Goal: Information Seeking & Learning: Learn about a topic

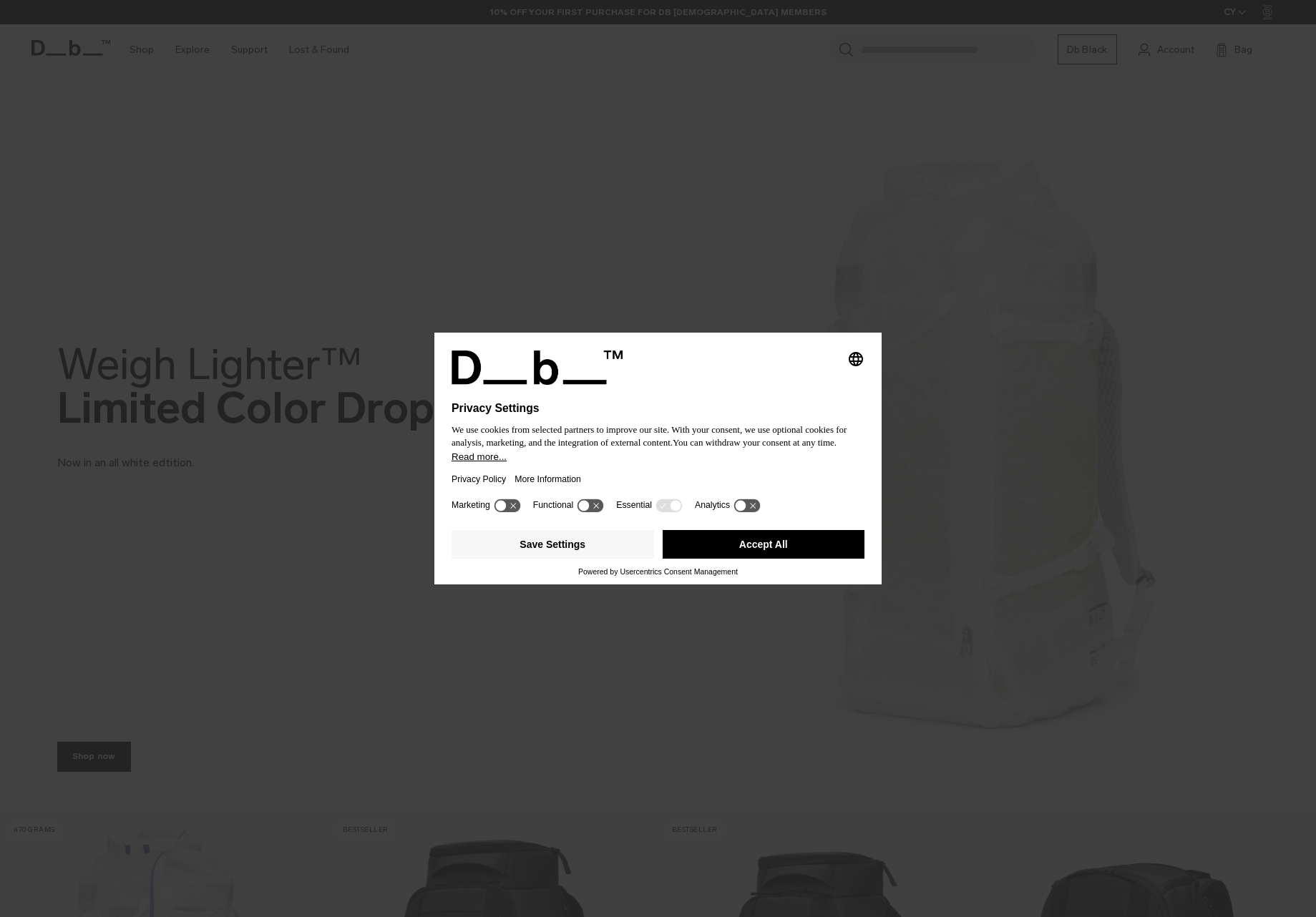
click at [770, 548] on button "Accept All" at bounding box center [764, 545] width 202 height 29
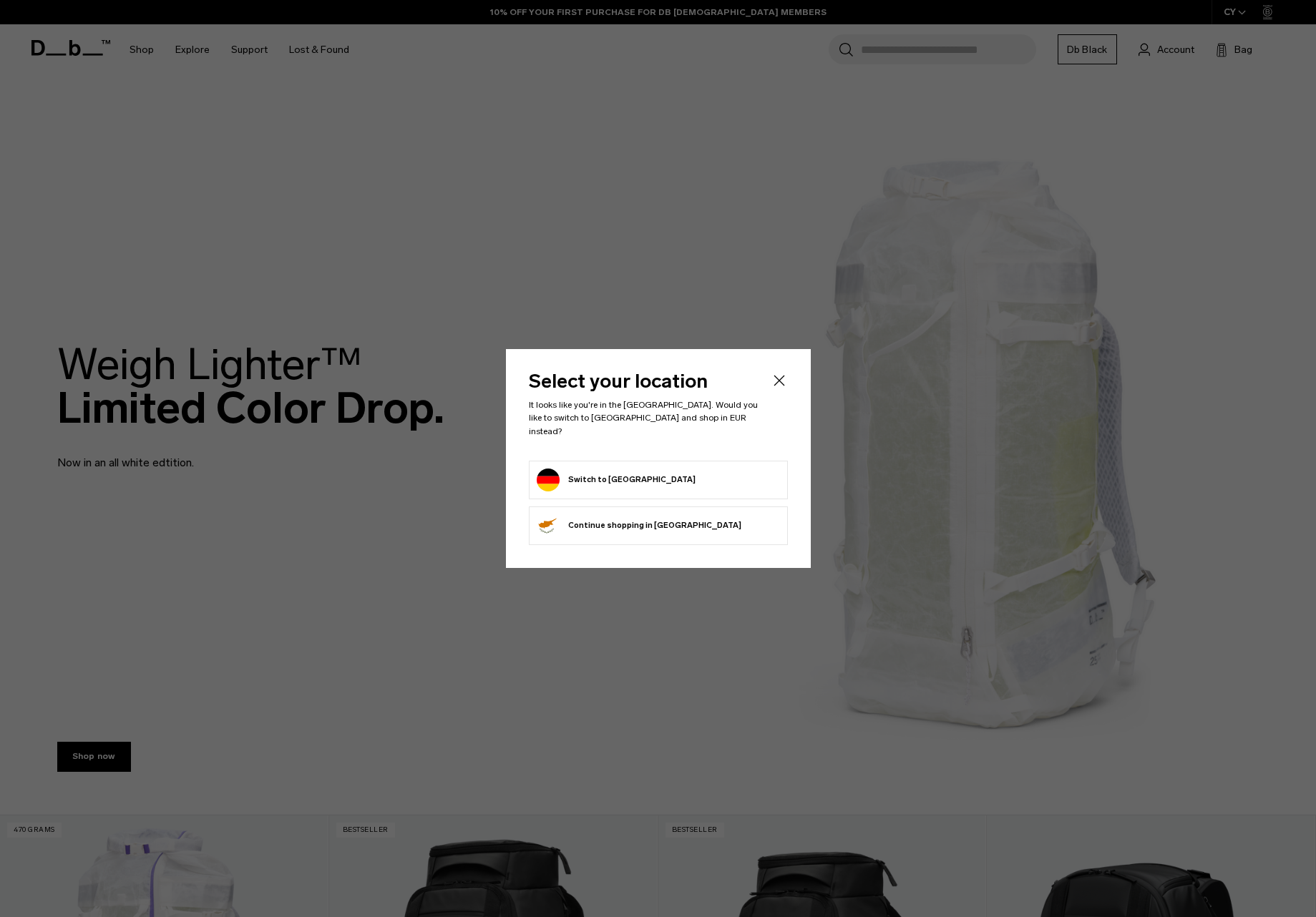
click at [625, 474] on button "Switch to Germany" at bounding box center [615, 480] width 159 height 23
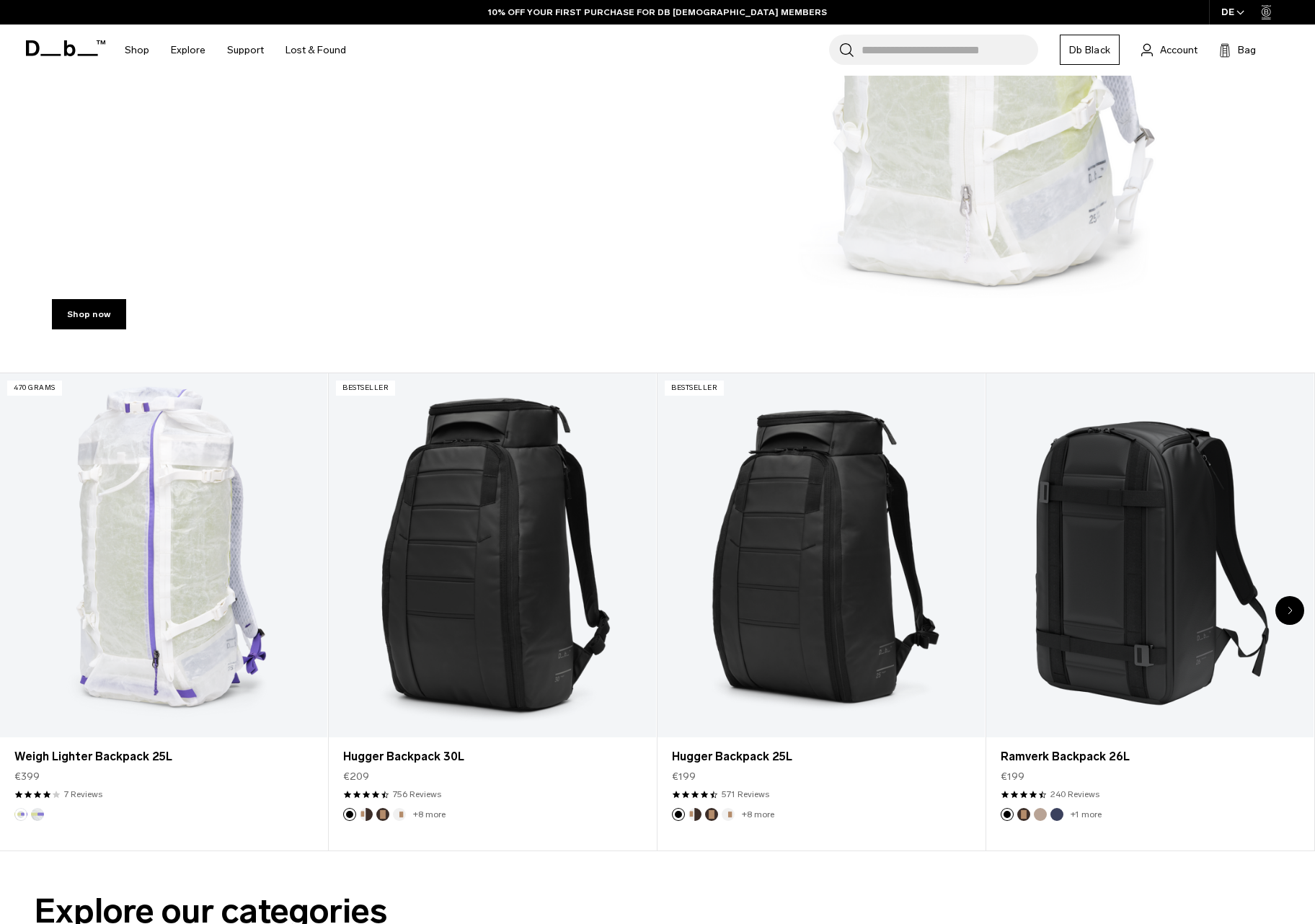
scroll to position [444, 0]
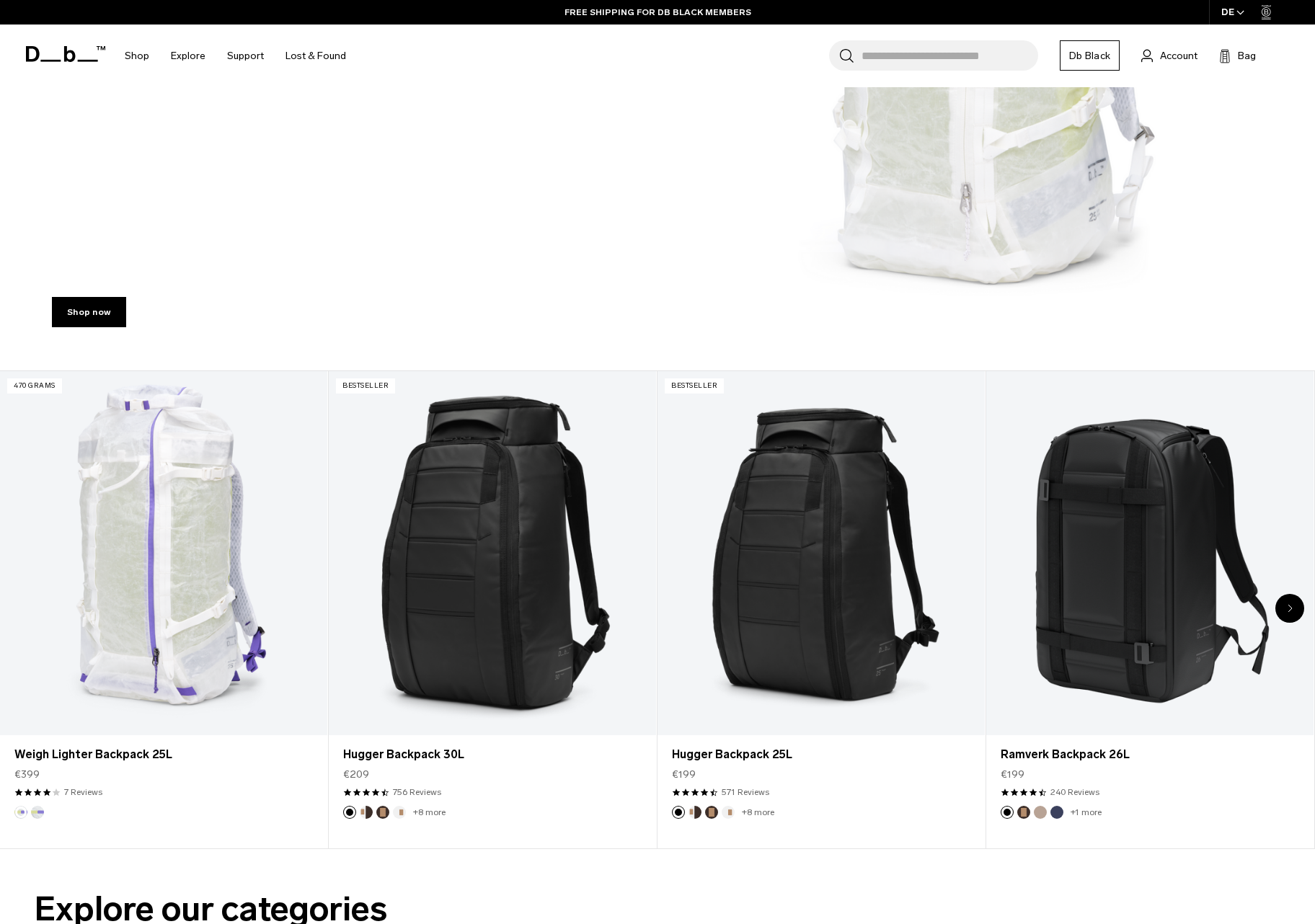
click at [1291, 613] on div "Next slide" at bounding box center [1290, 608] width 29 height 29
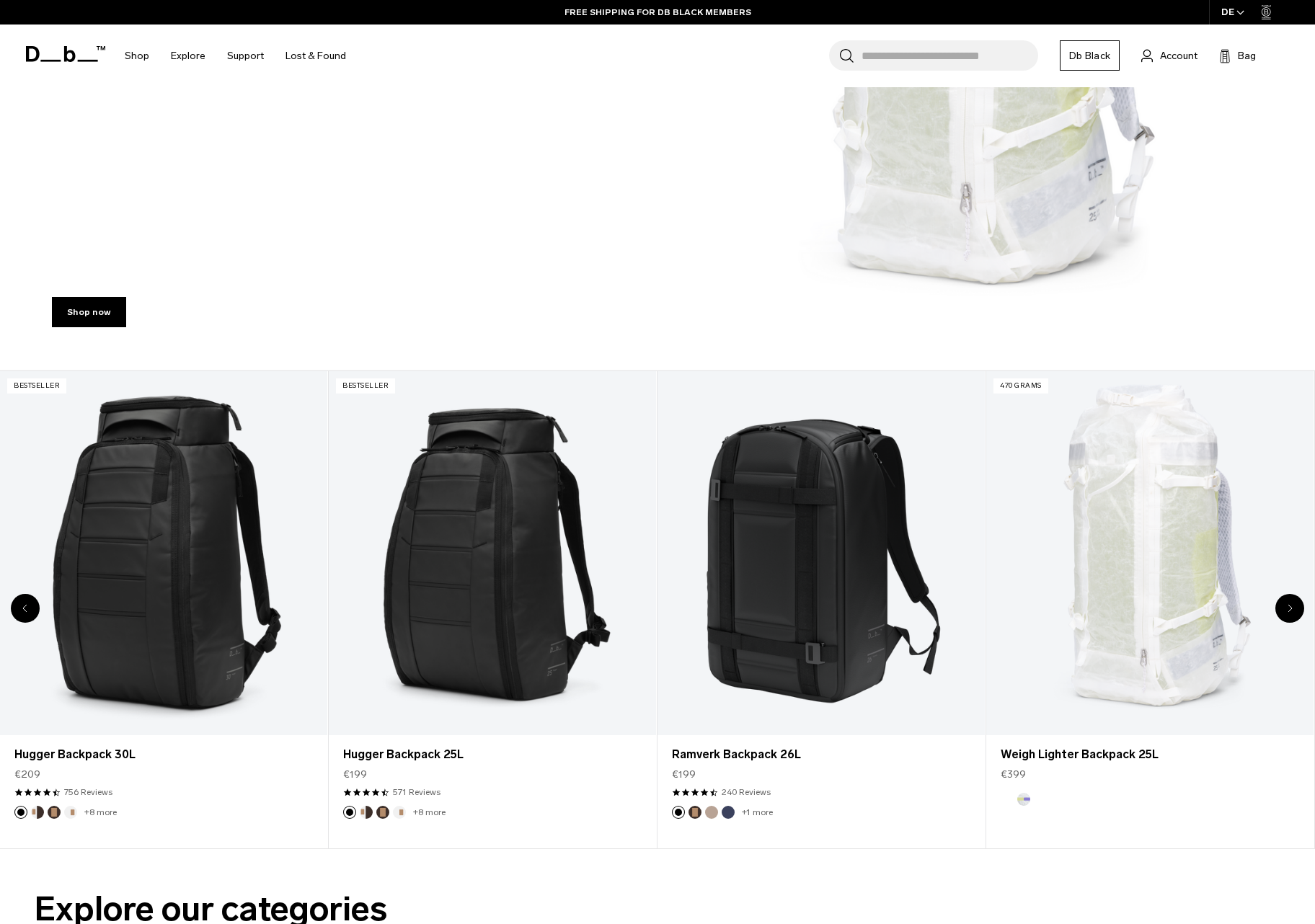
click at [1292, 612] on icon "Next slide" at bounding box center [1290, 608] width 5 height 8
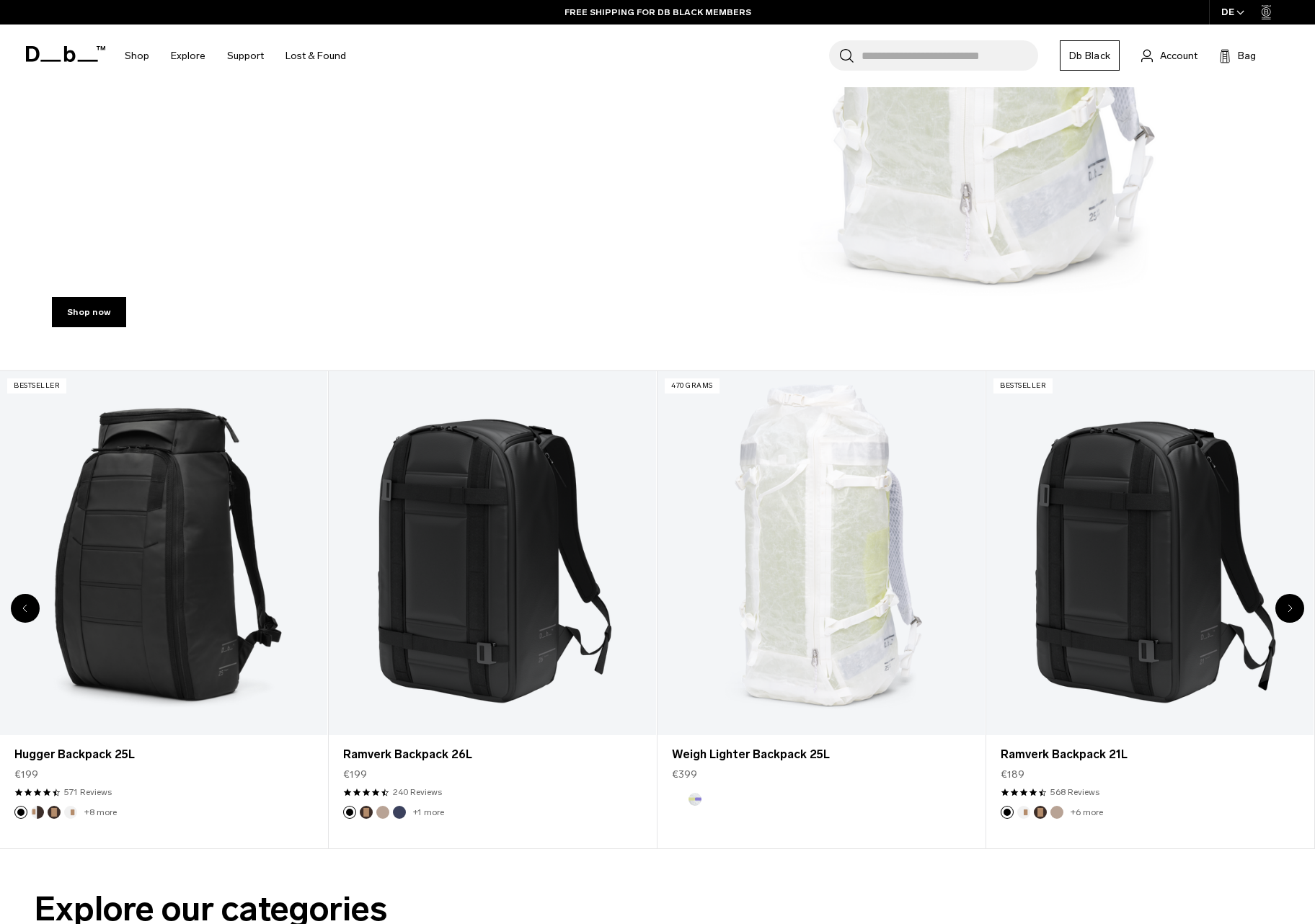
click at [1293, 611] on div "Next slide" at bounding box center [1290, 608] width 29 height 29
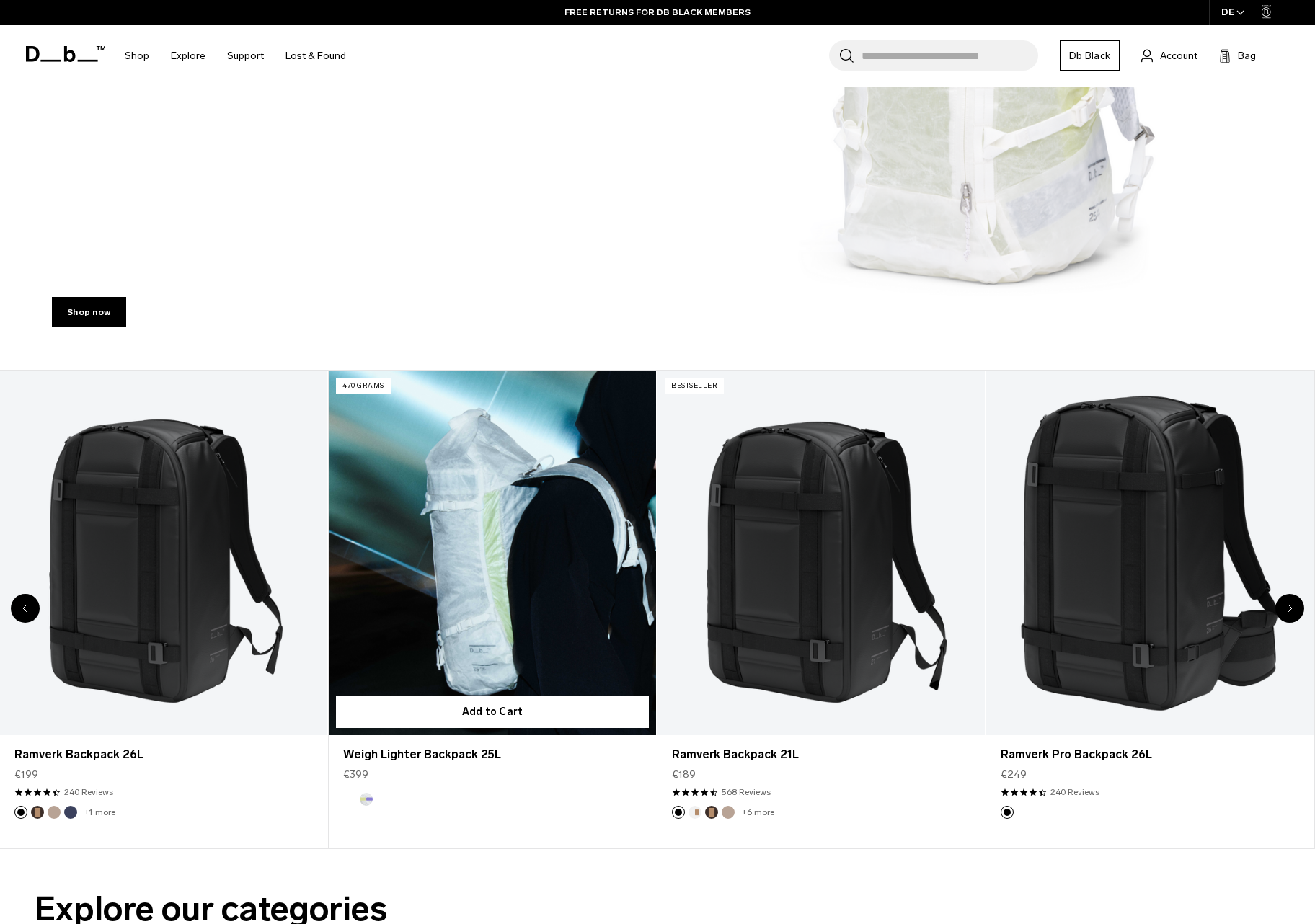
click at [498, 563] on link "Weigh Lighter Backpack 25L" at bounding box center [493, 553] width 327 height 363
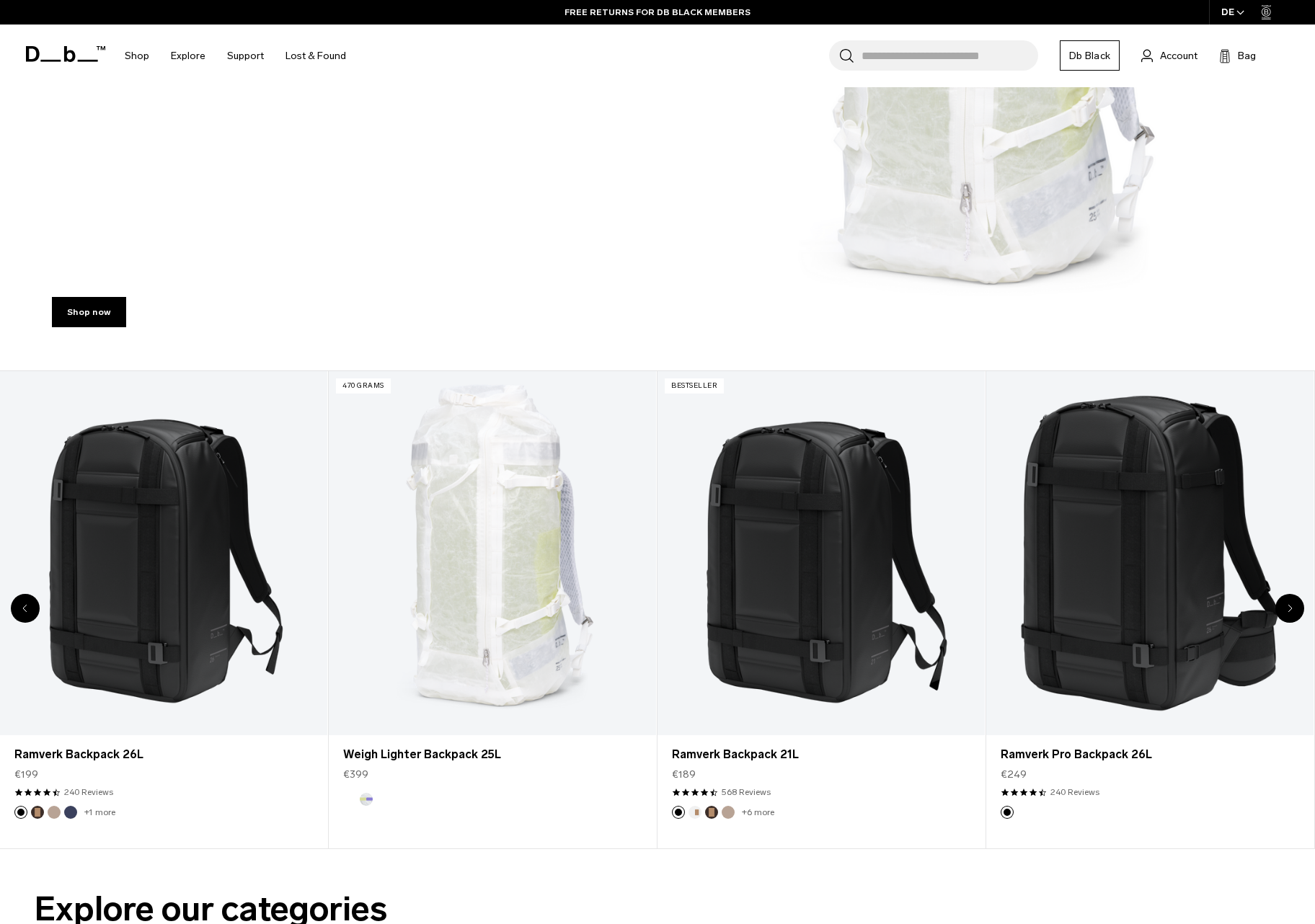
click at [1284, 610] on div "Next slide" at bounding box center [1290, 608] width 29 height 29
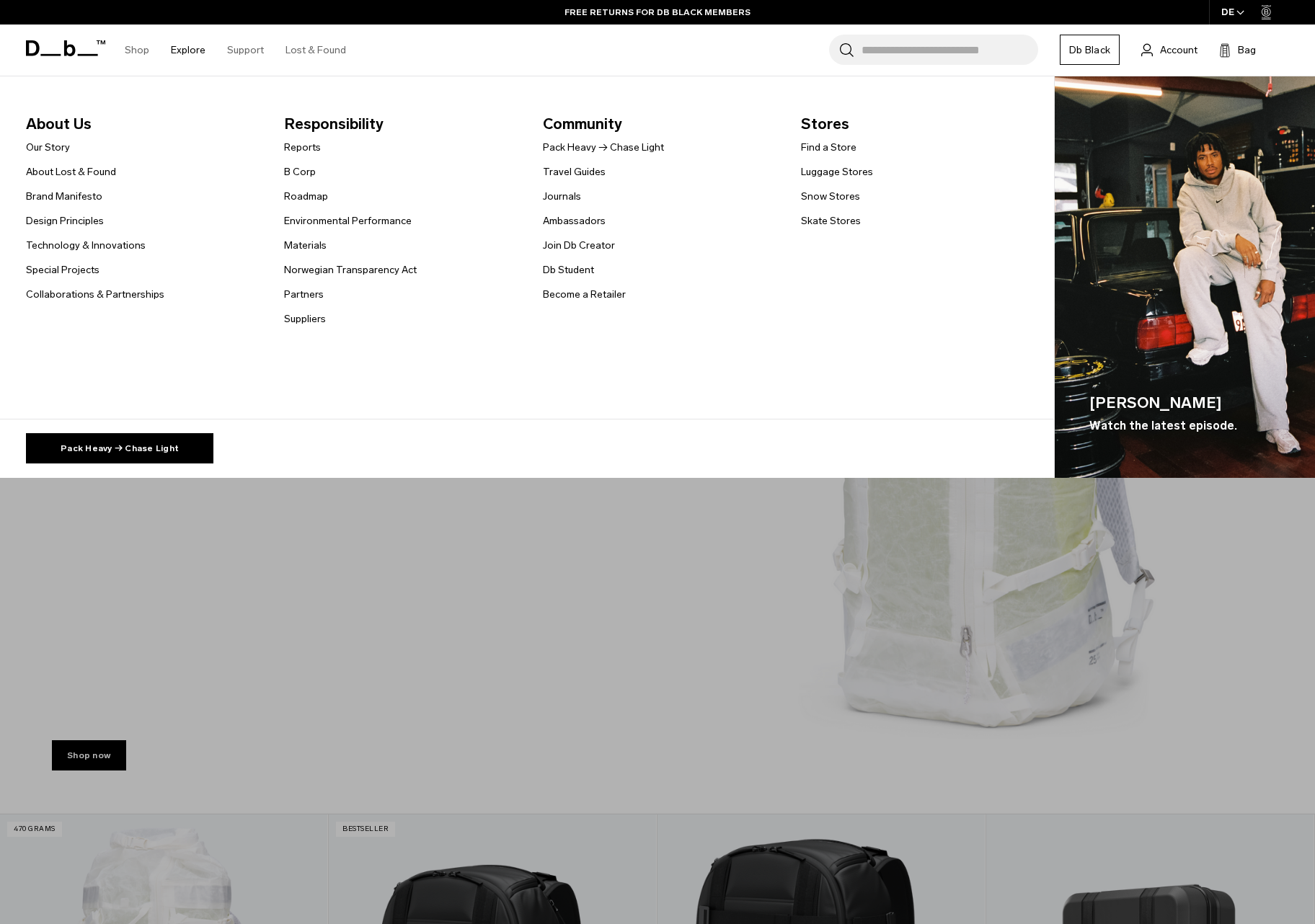
scroll to position [0, 0]
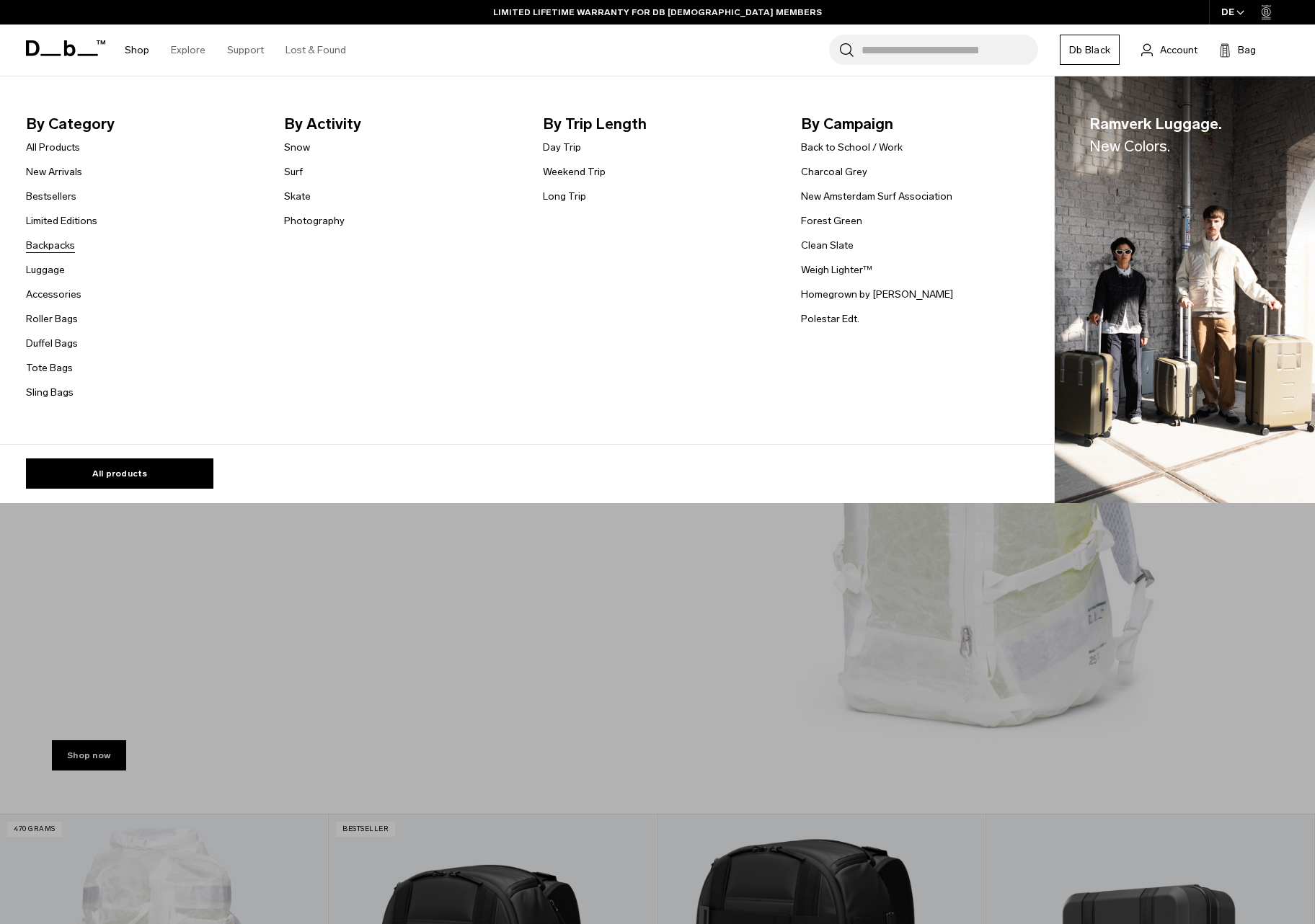
click at [60, 246] on link "Backpacks" at bounding box center [51, 245] width 49 height 15
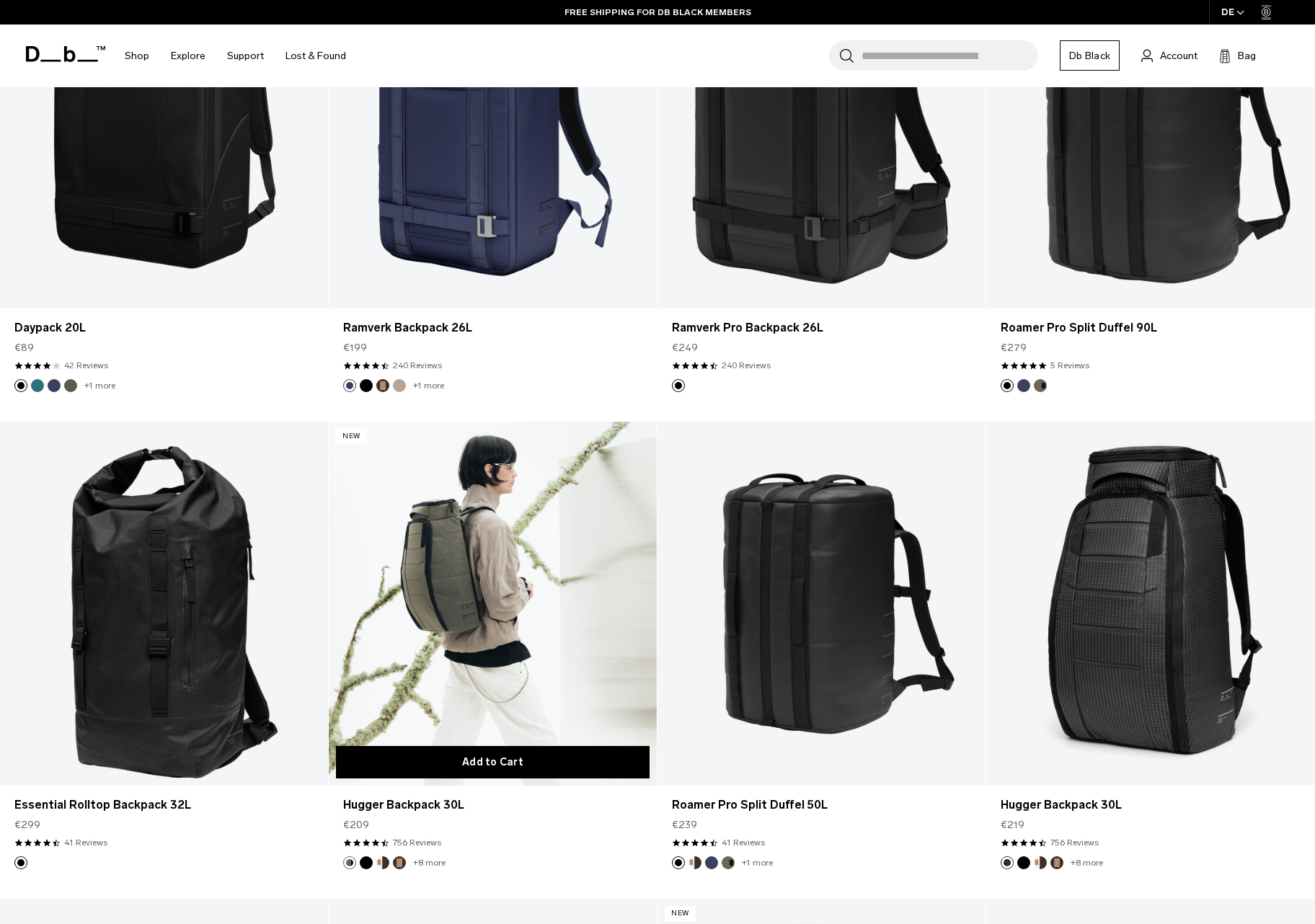
scroll to position [2010, 0]
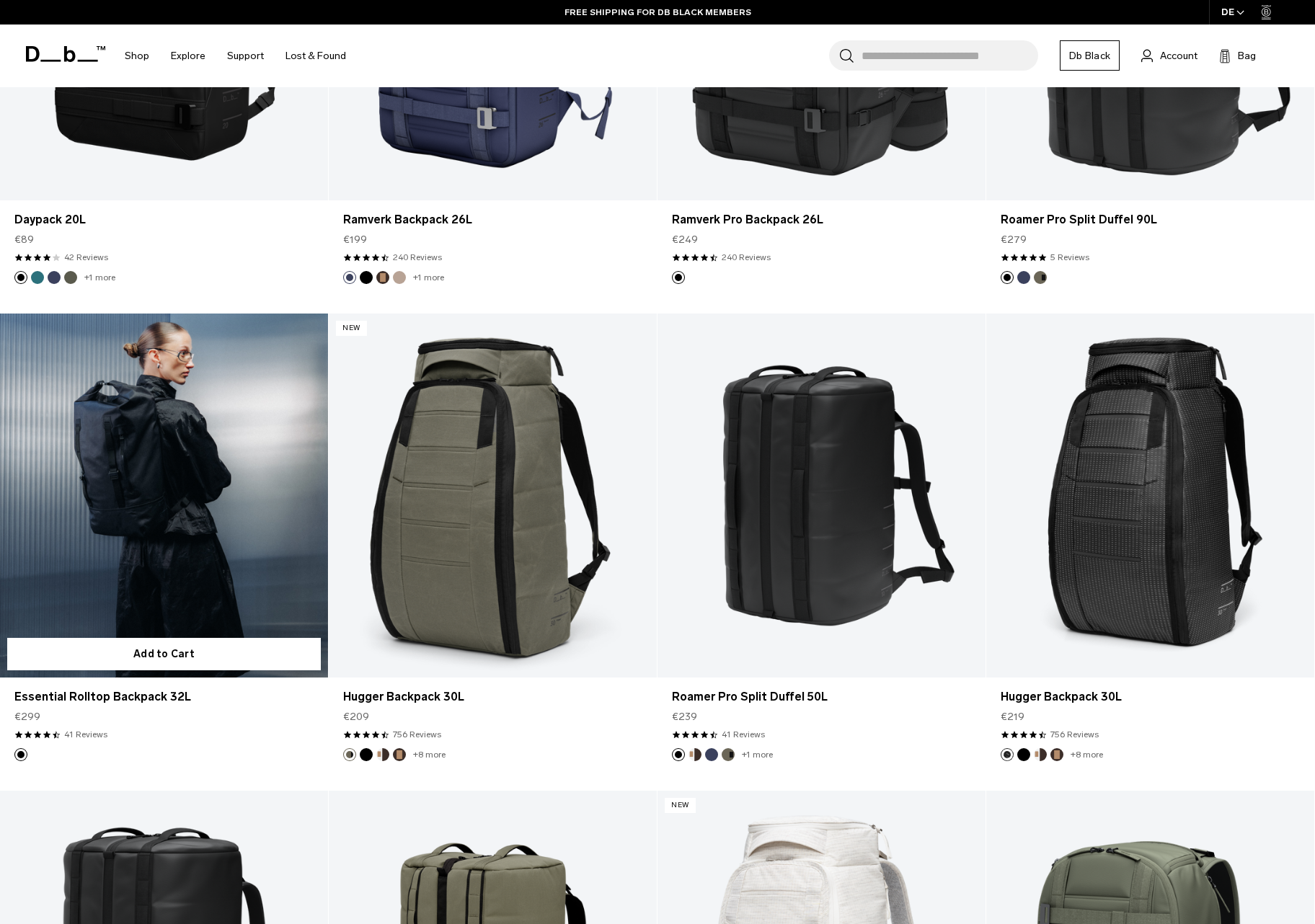
click at [174, 499] on link "Essential Rolltop Backpack 32L" at bounding box center [164, 496] width 328 height 365
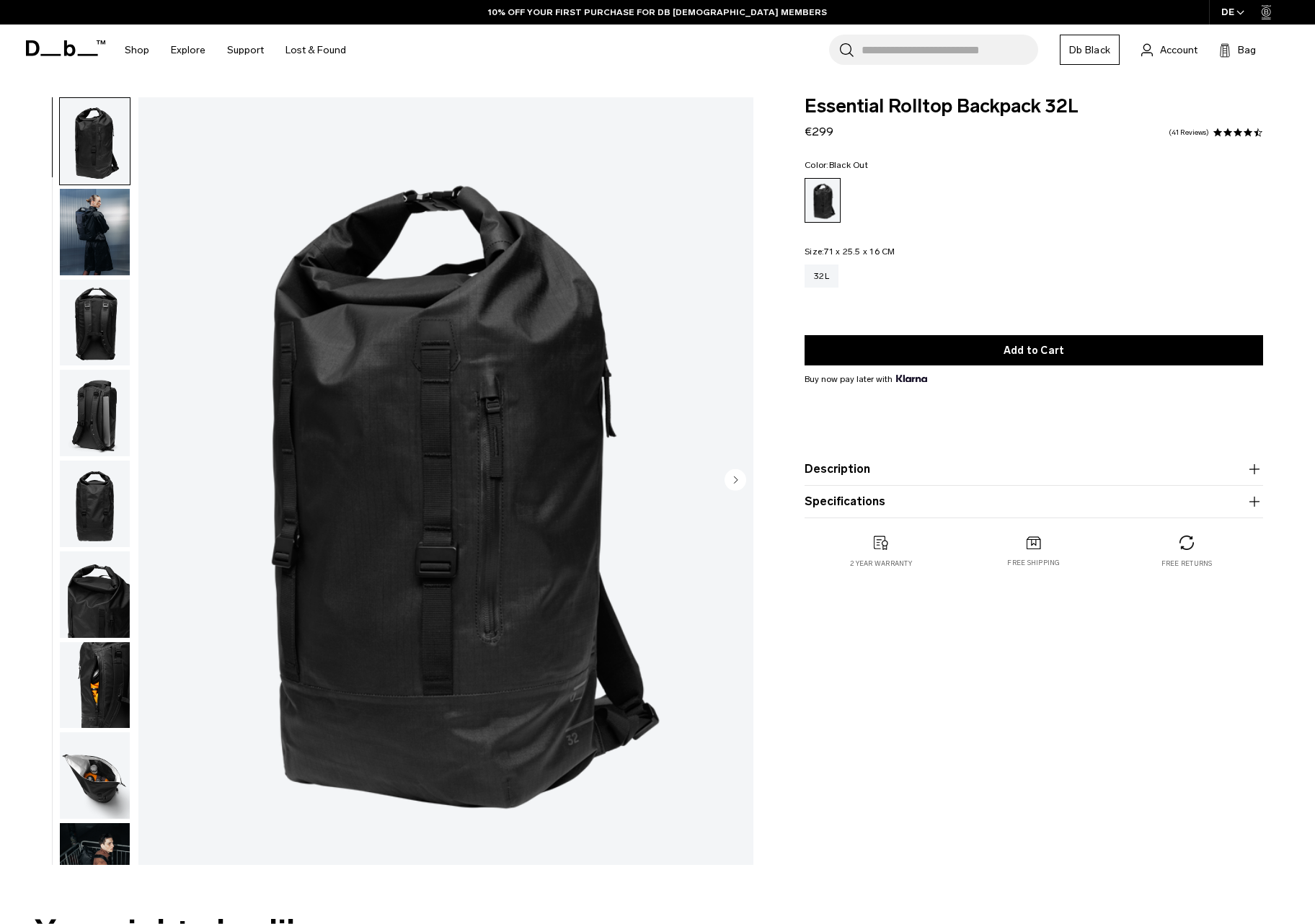
click at [87, 230] on img "button" at bounding box center [95, 232] width 70 height 87
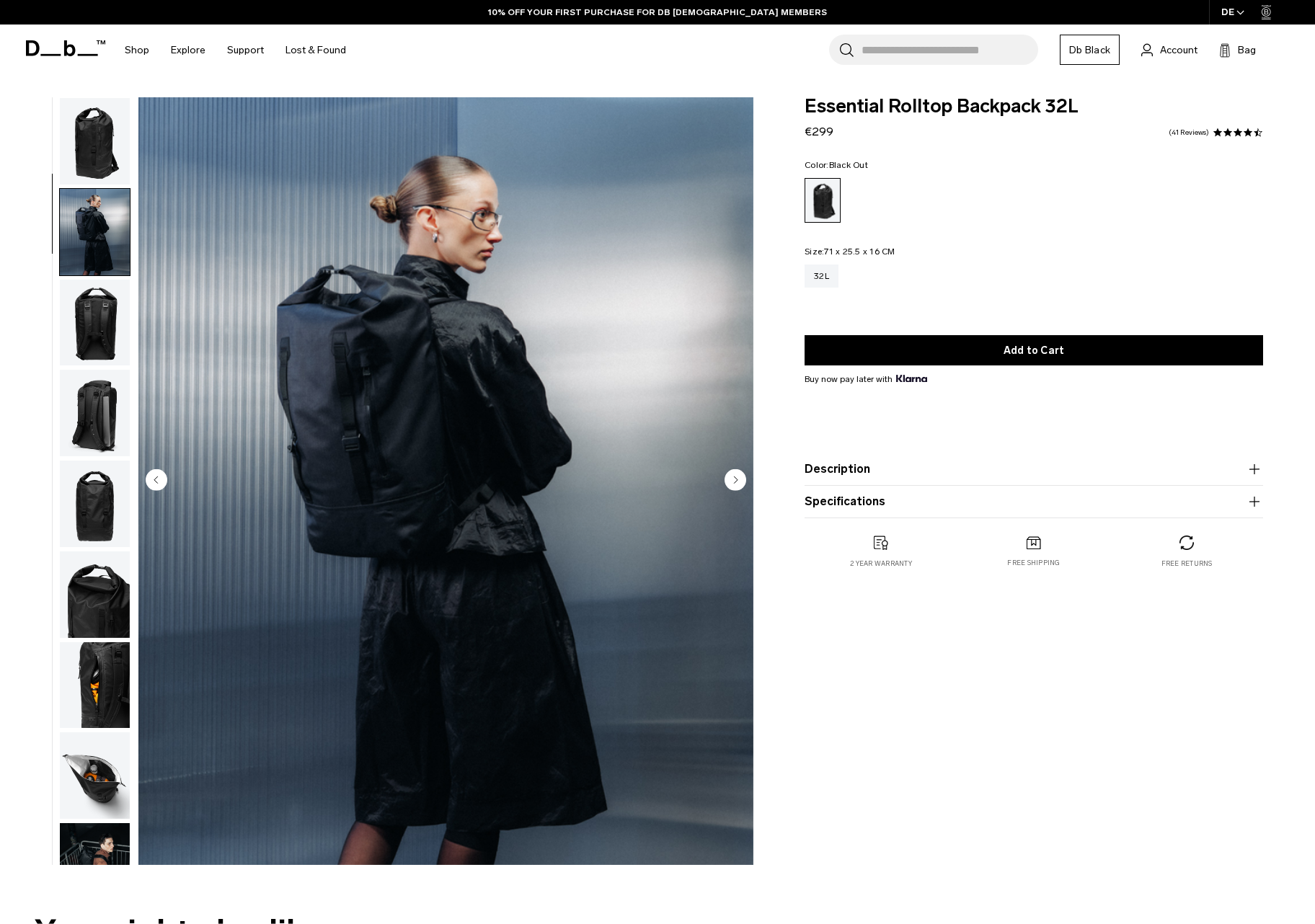
scroll to position [92, 0]
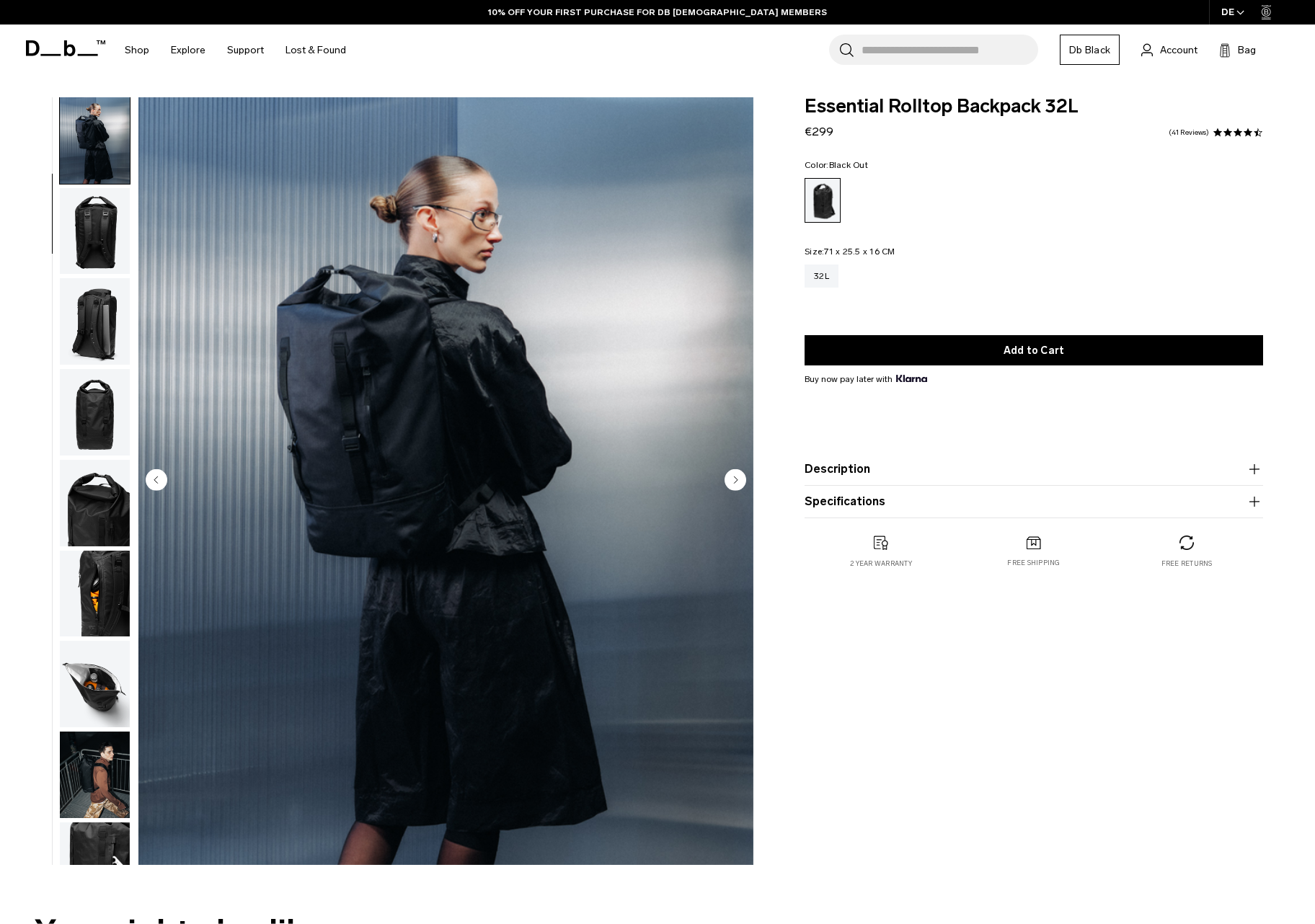
click at [94, 317] on img "button" at bounding box center [95, 322] width 70 height 87
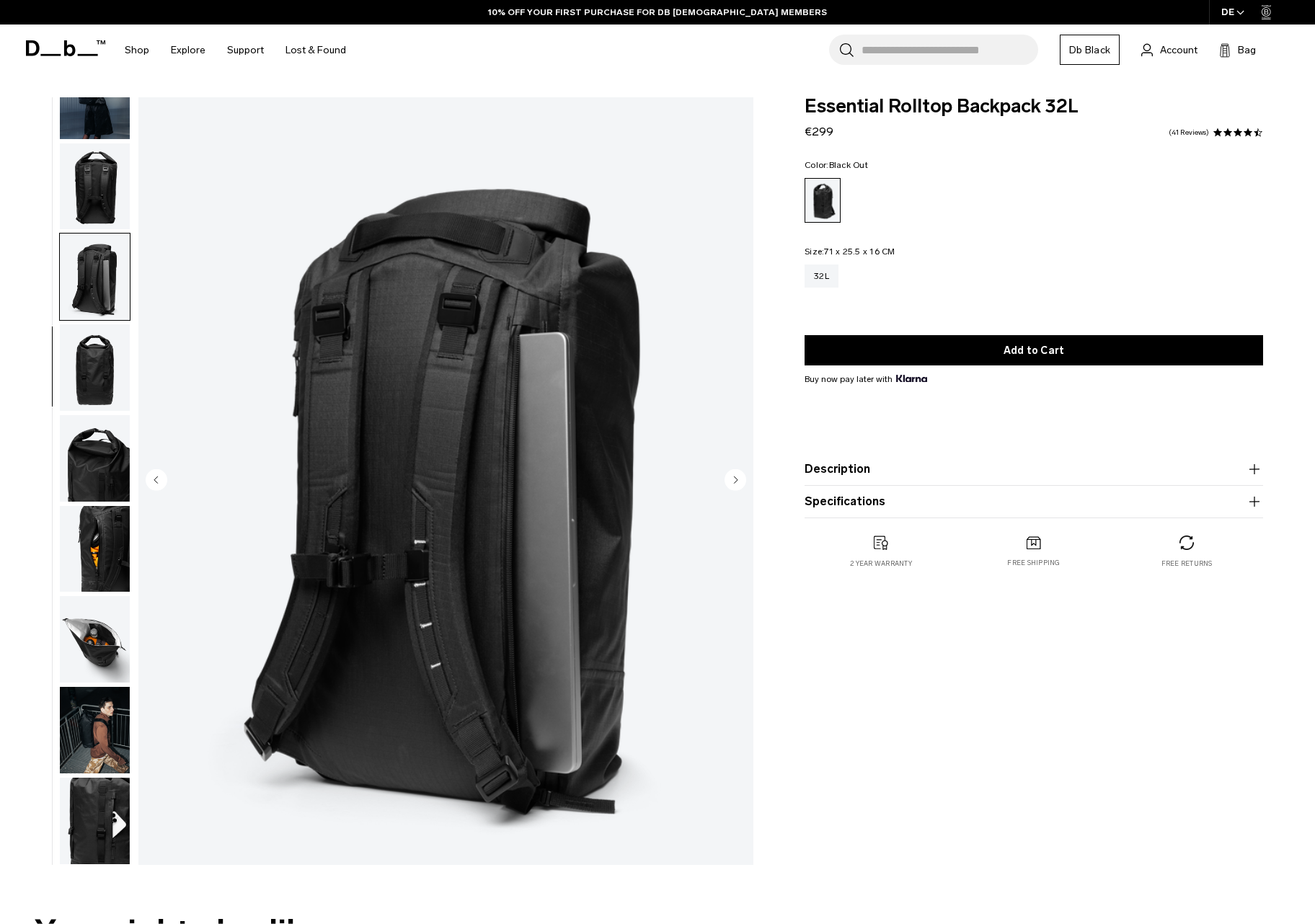
scroll to position [147, 0]
click at [93, 346] on img "button" at bounding box center [95, 367] width 70 height 87
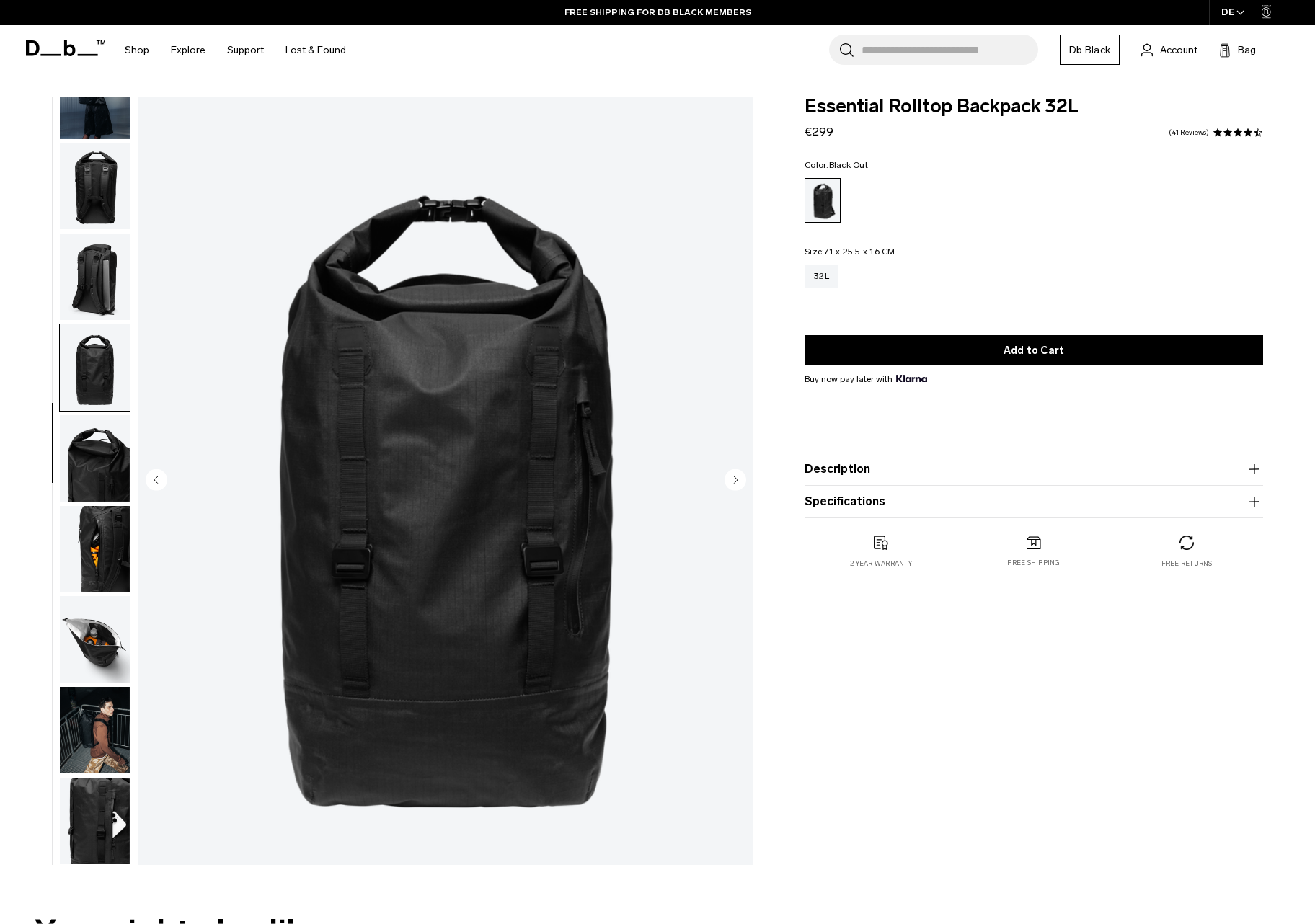
click at [121, 620] on img "button" at bounding box center [95, 640] width 70 height 87
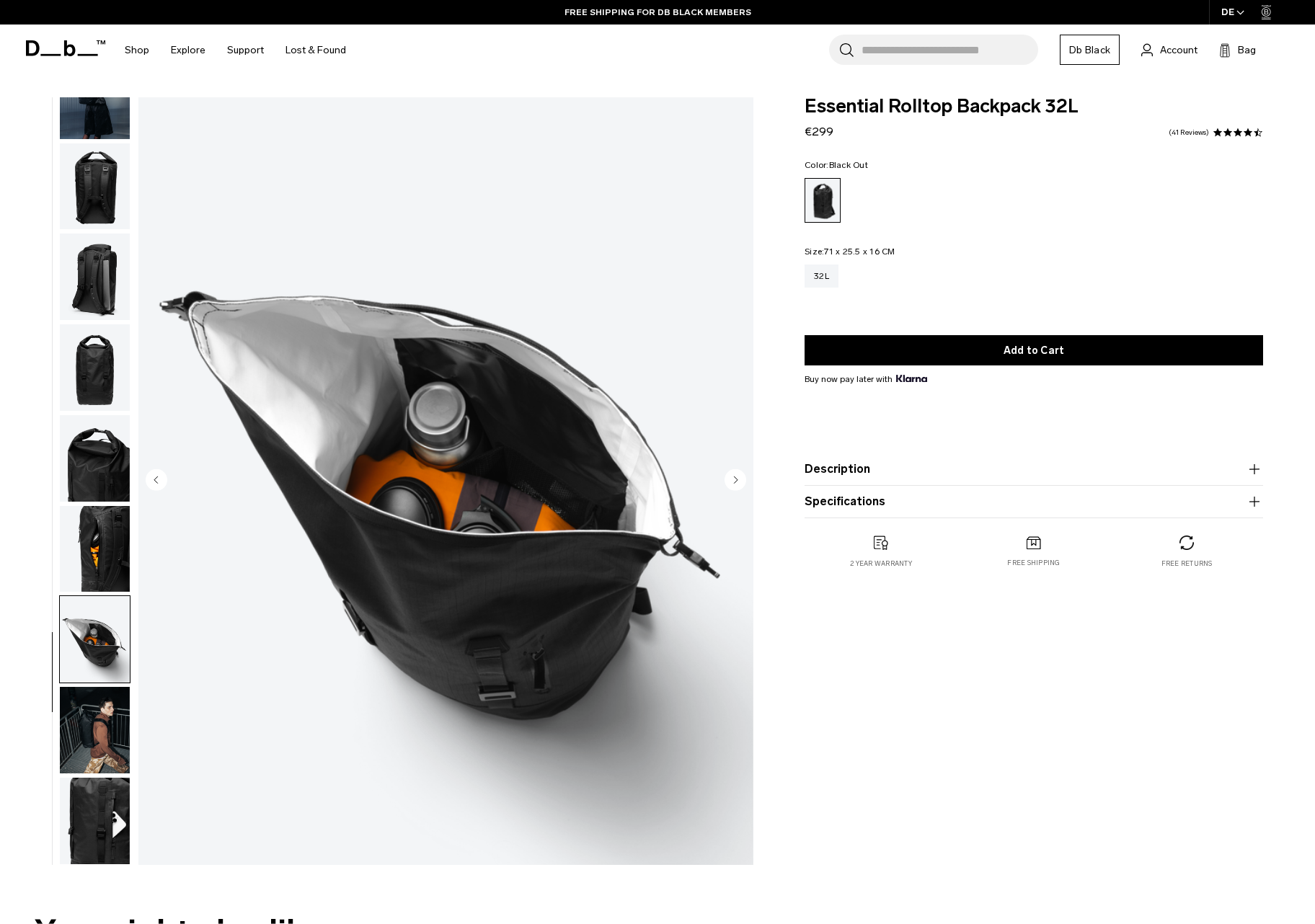
click at [95, 568] on img "button" at bounding box center [95, 550] width 70 height 87
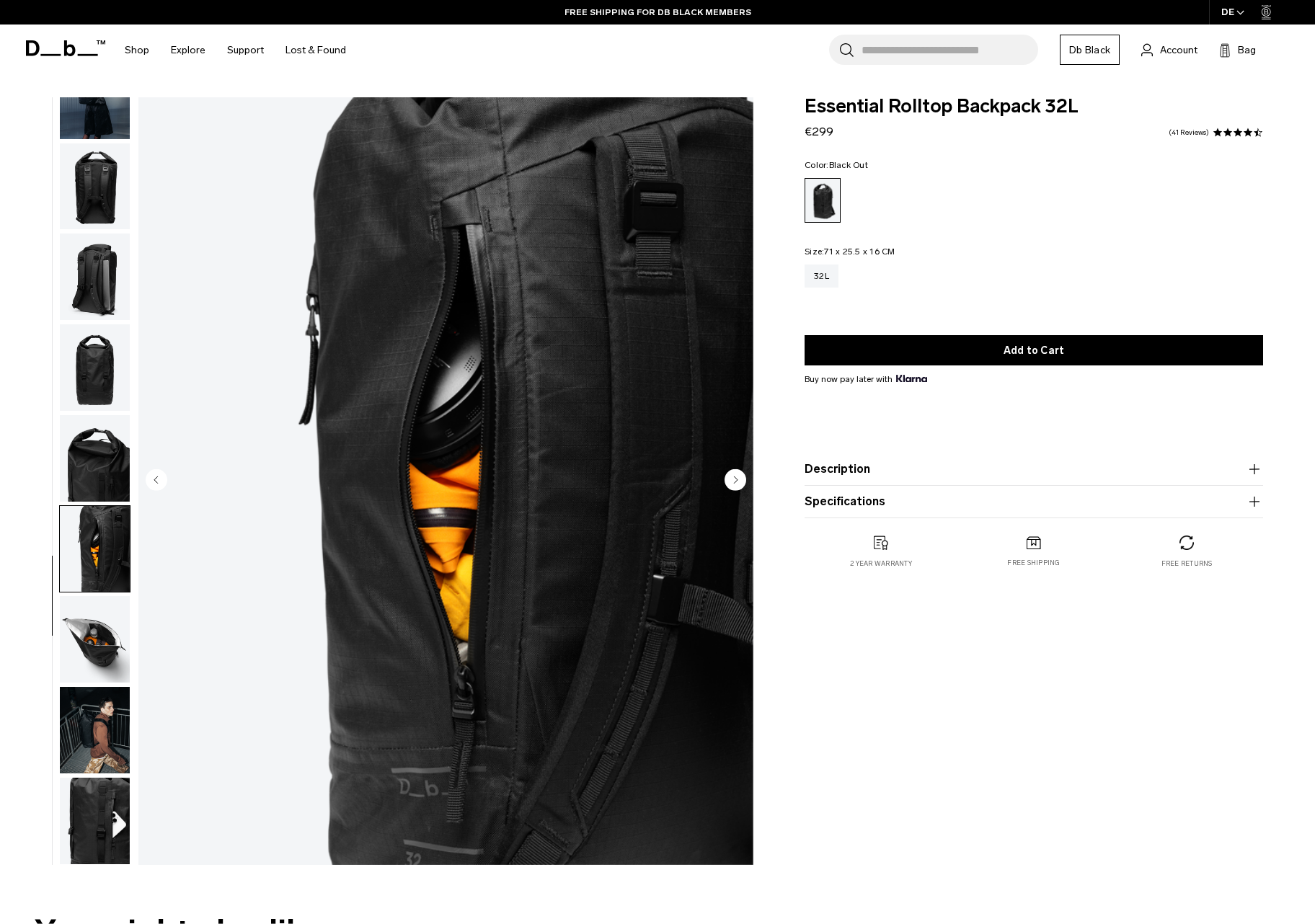
click at [88, 429] on img "button" at bounding box center [95, 458] width 70 height 87
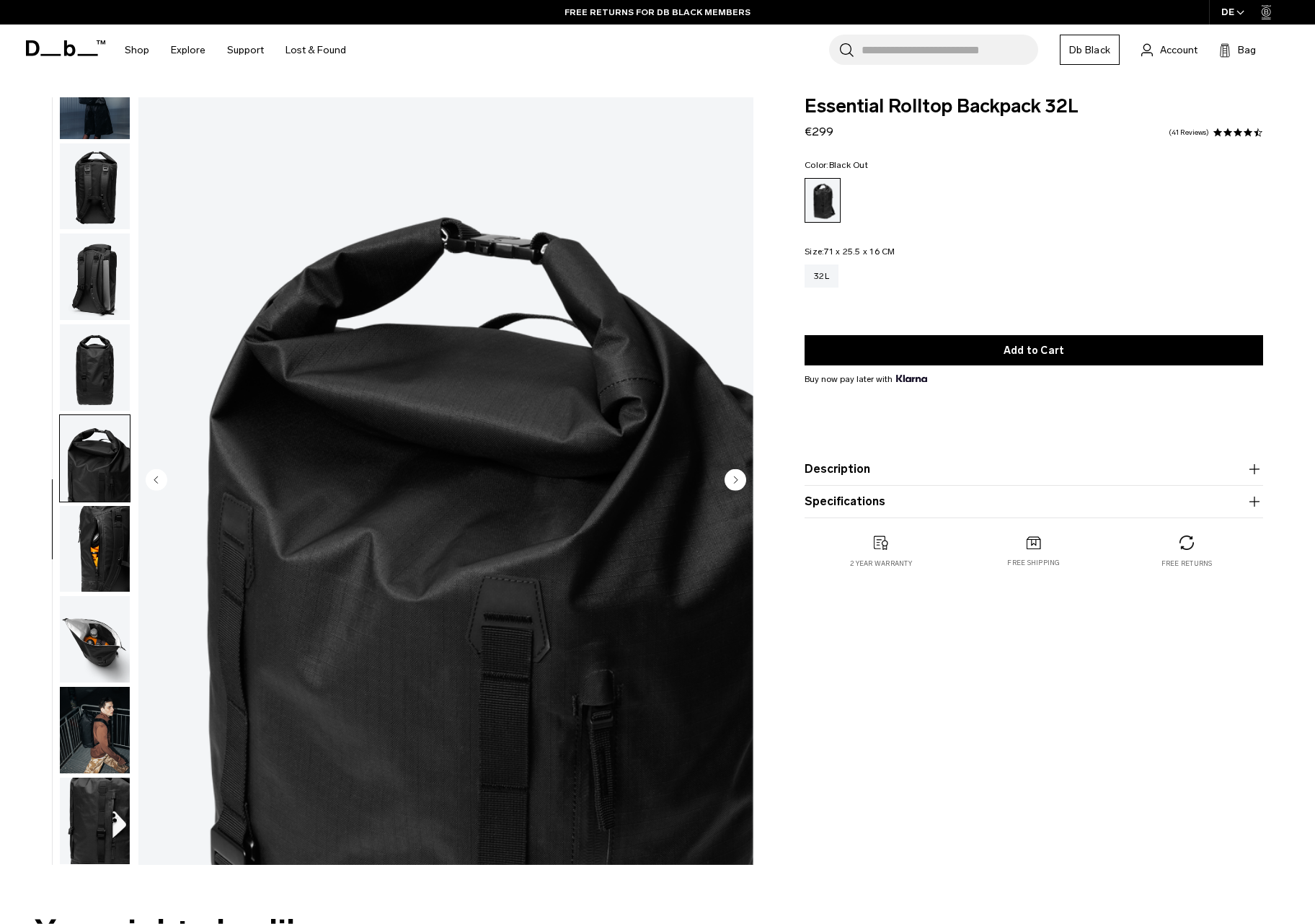
click at [95, 324] on img "button" at bounding box center [95, 367] width 70 height 87
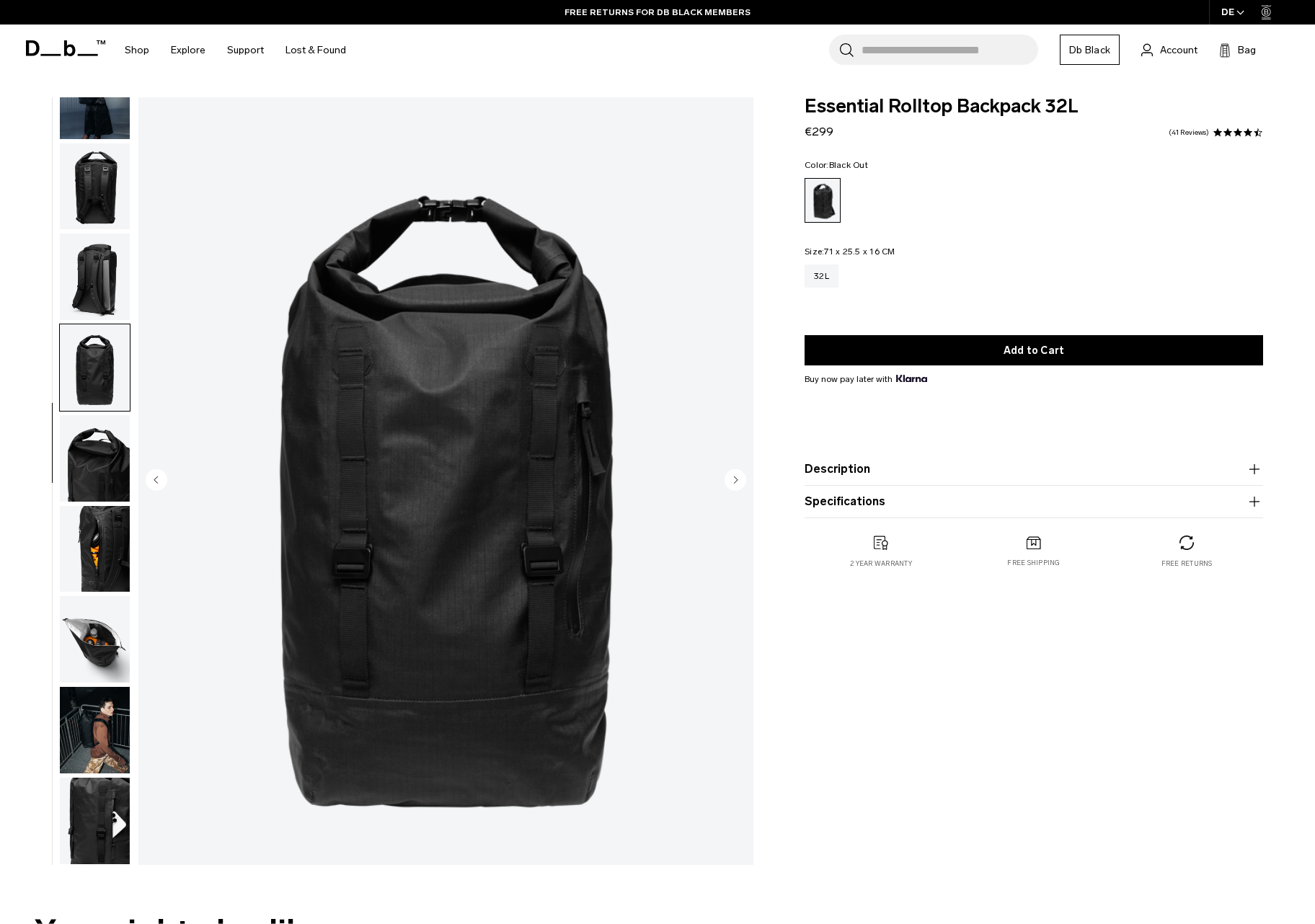
click at [92, 275] on img "button" at bounding box center [95, 277] width 70 height 87
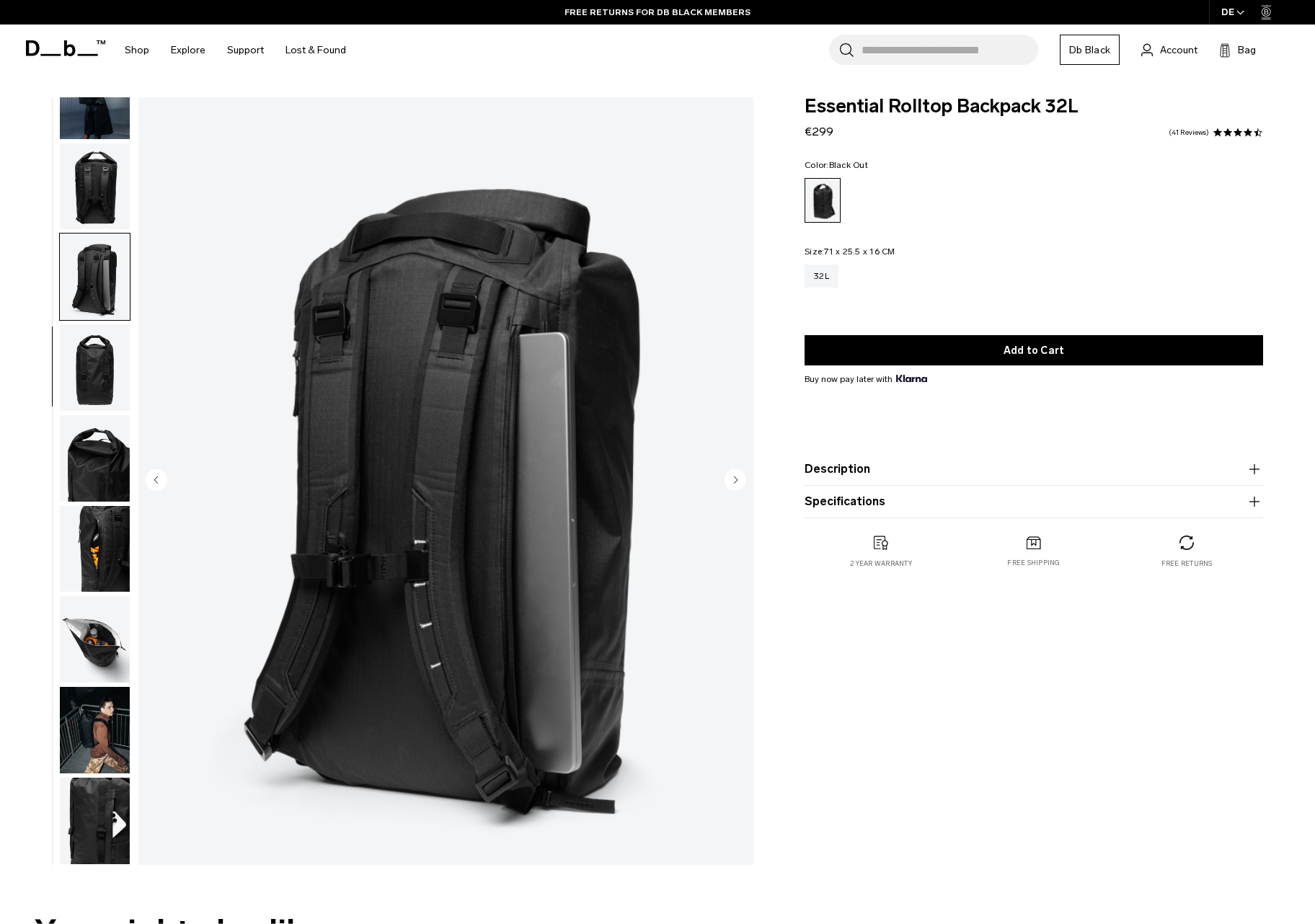
click at [91, 159] on img "button" at bounding box center [95, 187] width 70 height 87
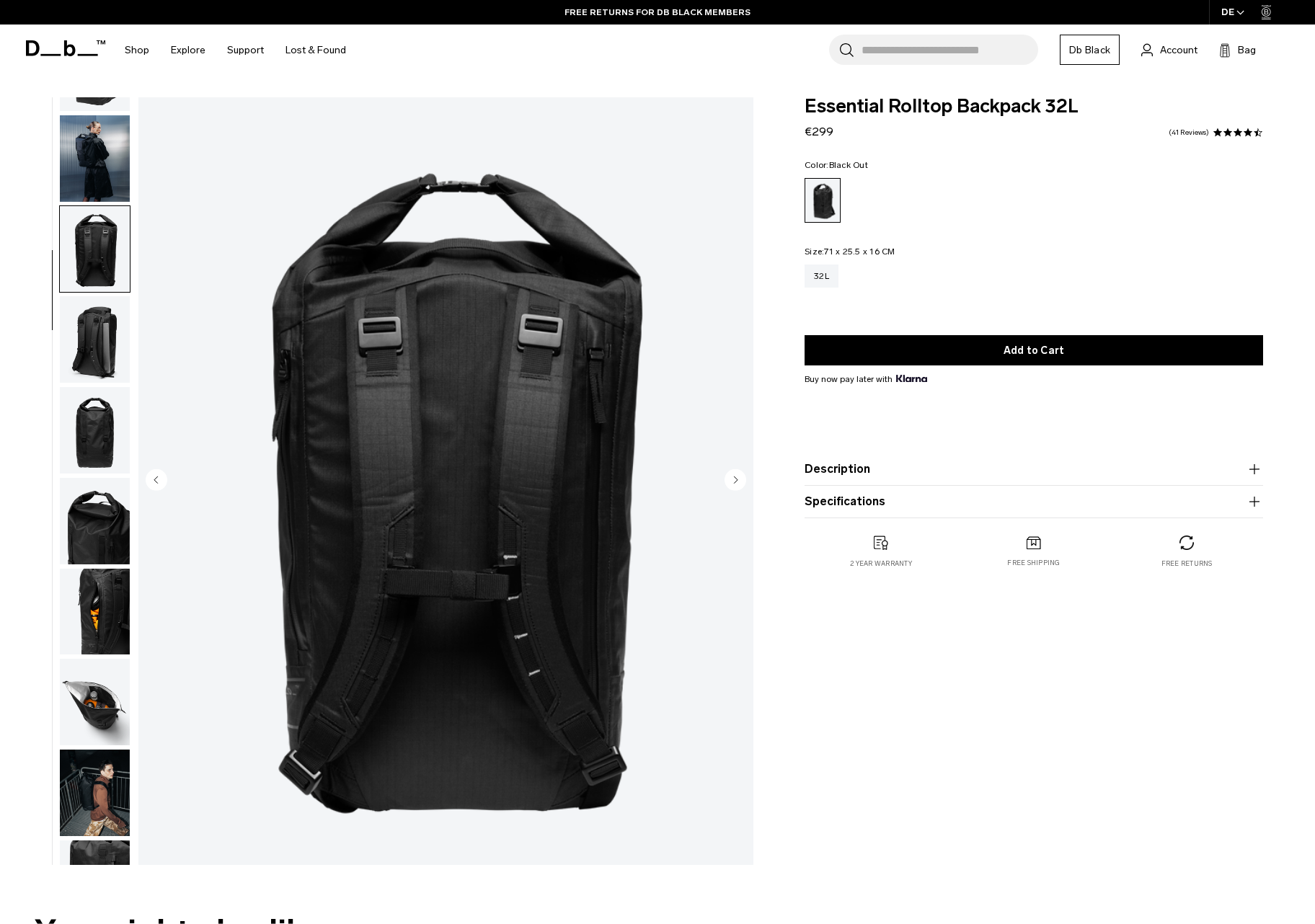
click at [91, 159] on img "button" at bounding box center [95, 159] width 70 height 87
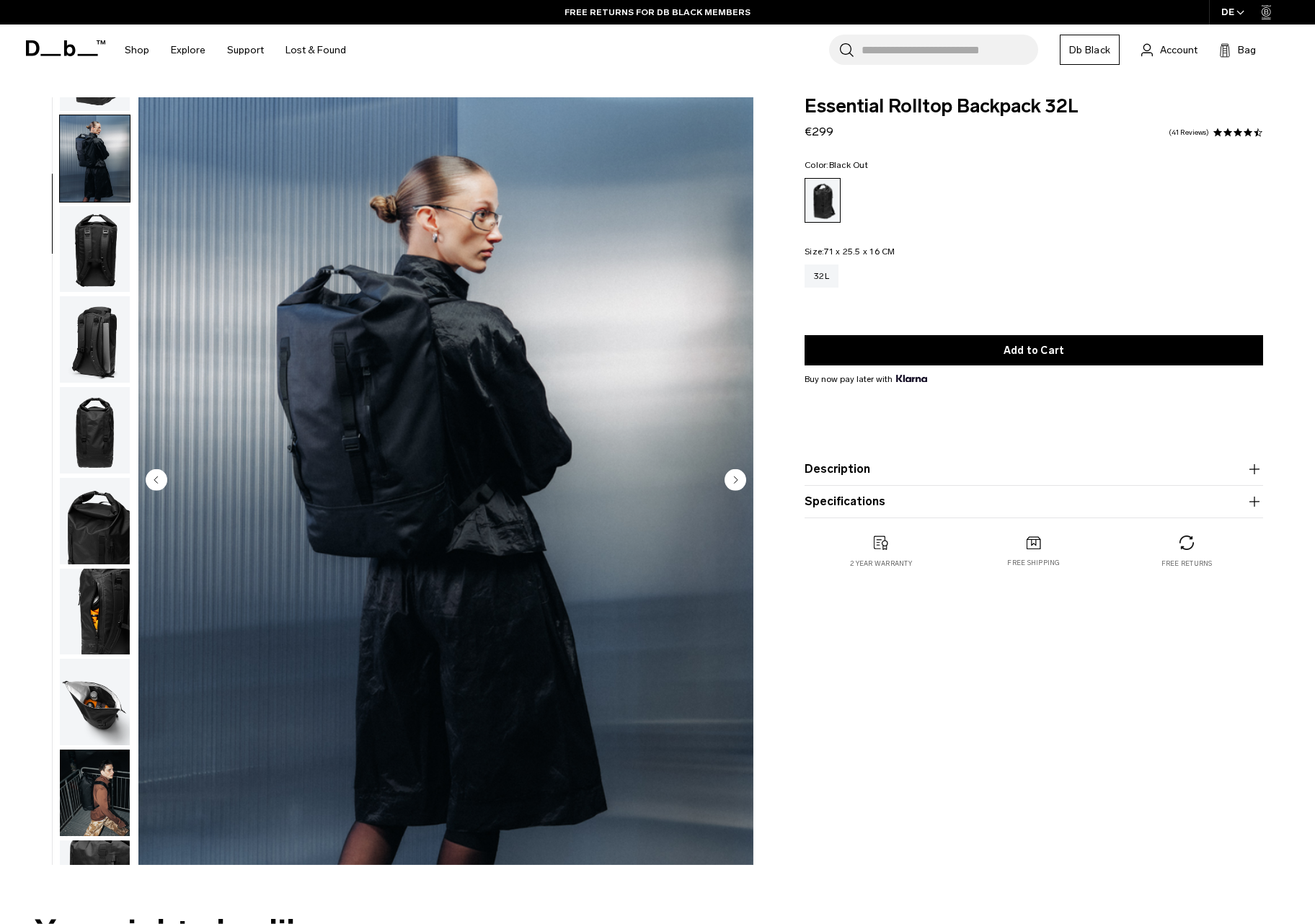
scroll to position [92, 0]
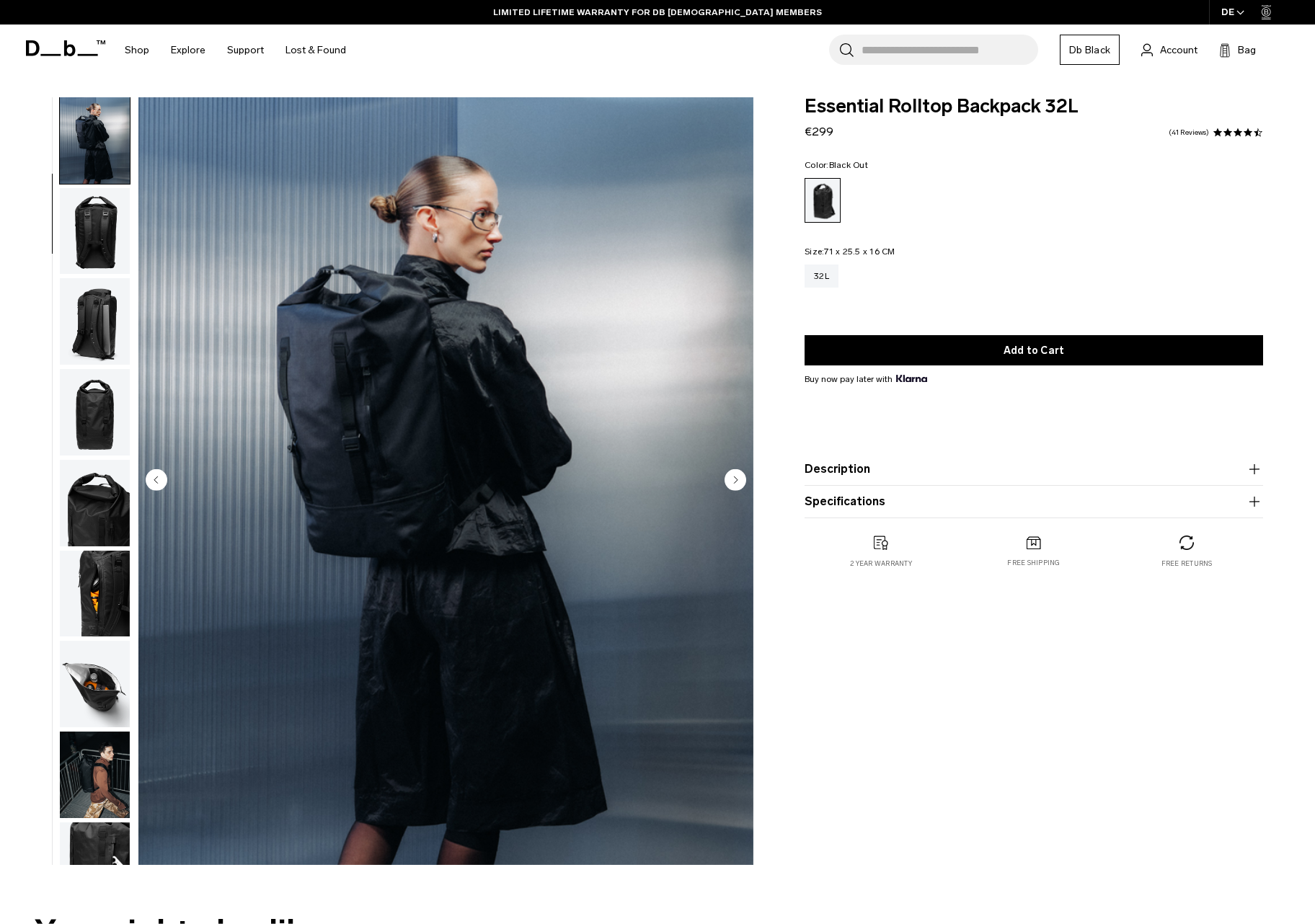
click at [98, 534] on img "button" at bounding box center [95, 503] width 70 height 87
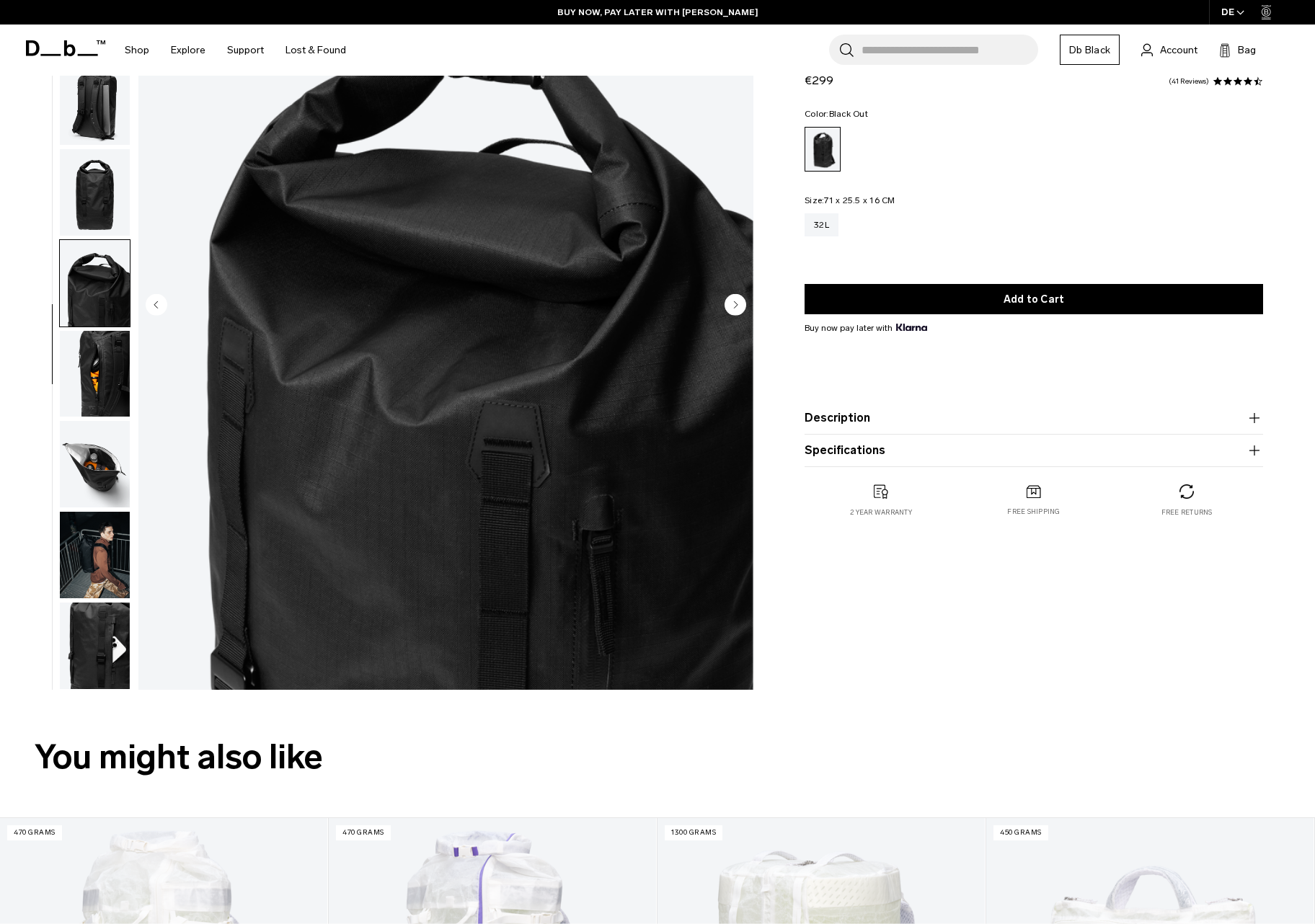
scroll to position [231, 0]
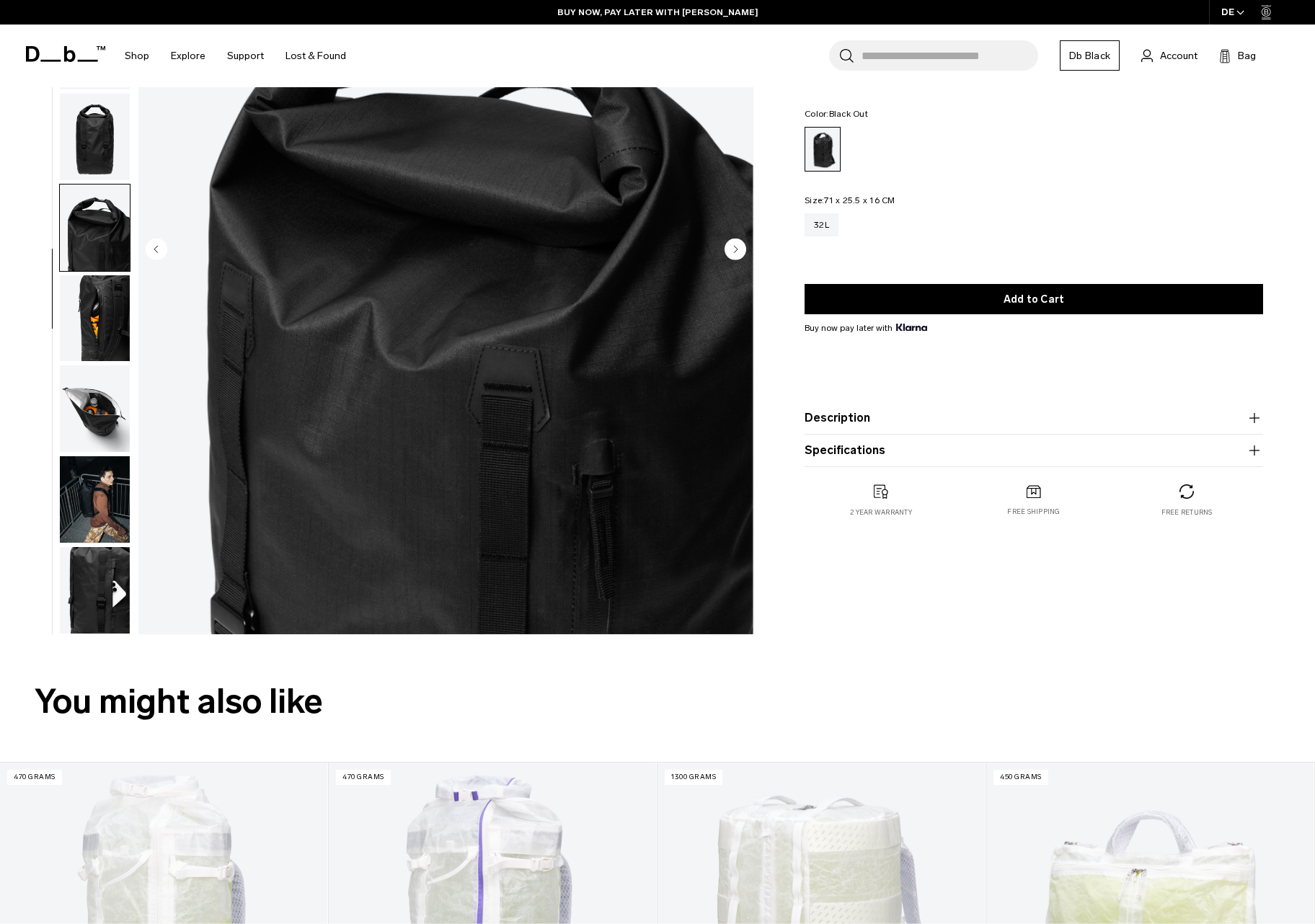
click at [92, 333] on img "button" at bounding box center [95, 319] width 70 height 87
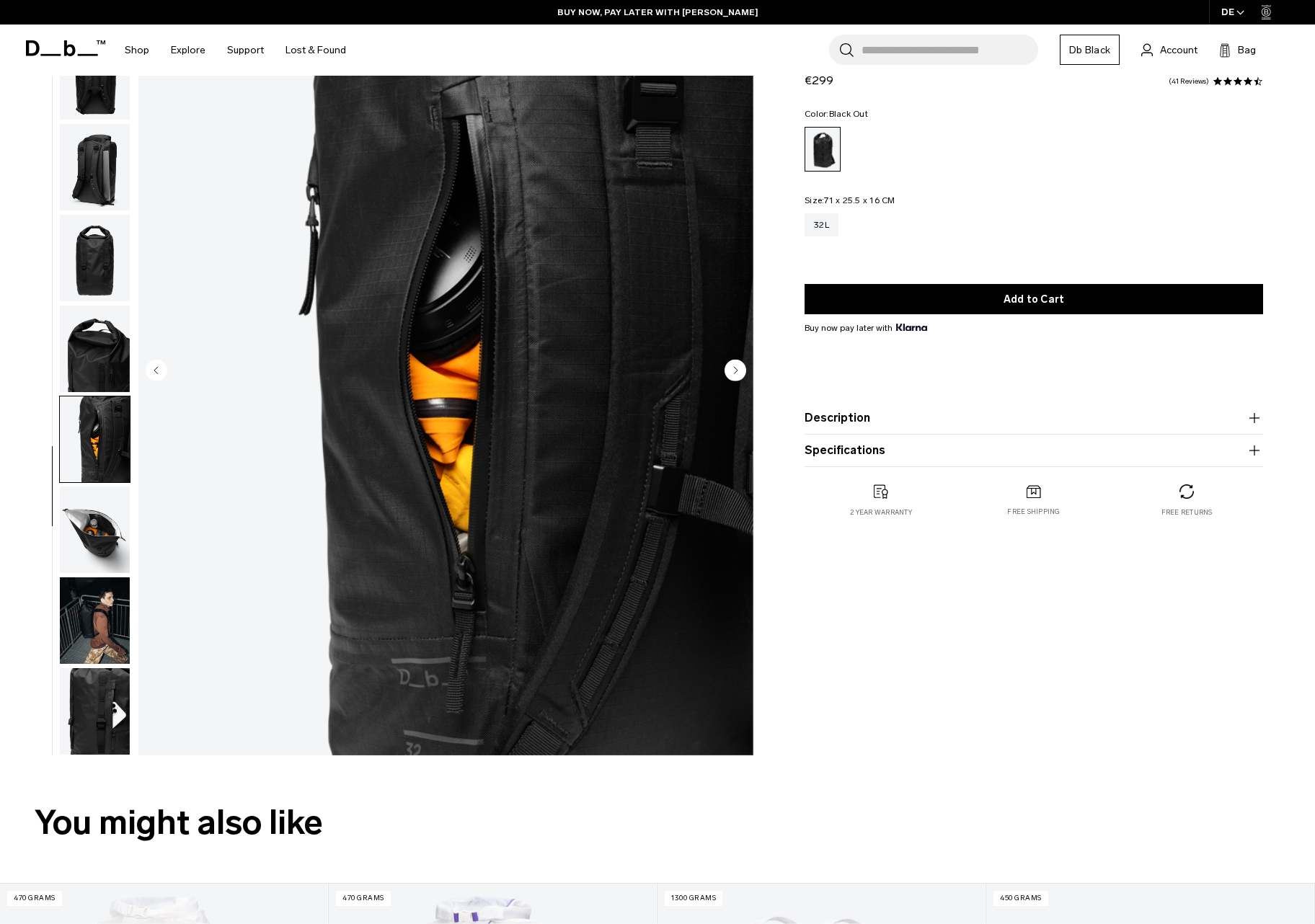
scroll to position [91, 0]
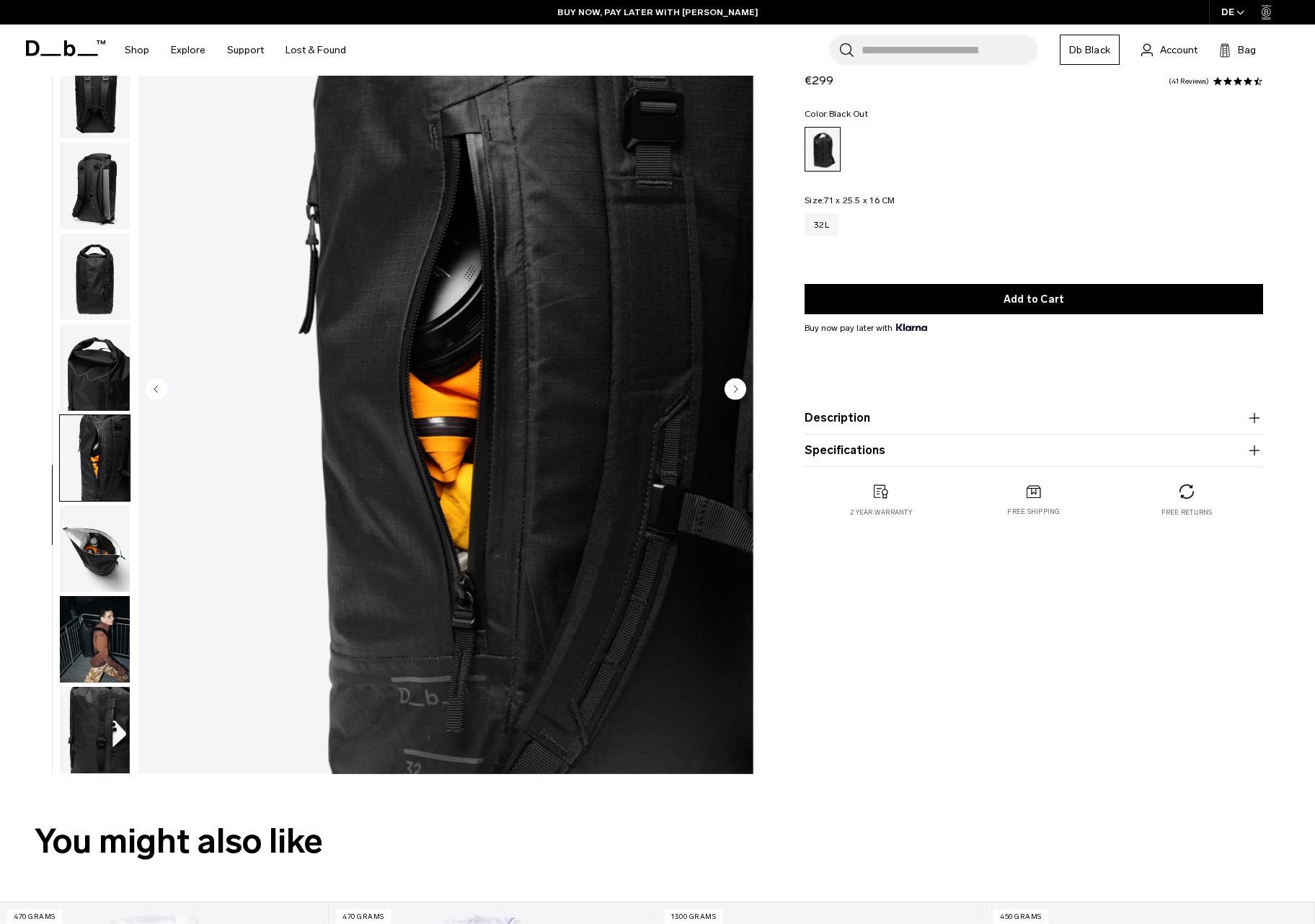
click at [85, 210] on img "button" at bounding box center [95, 186] width 70 height 87
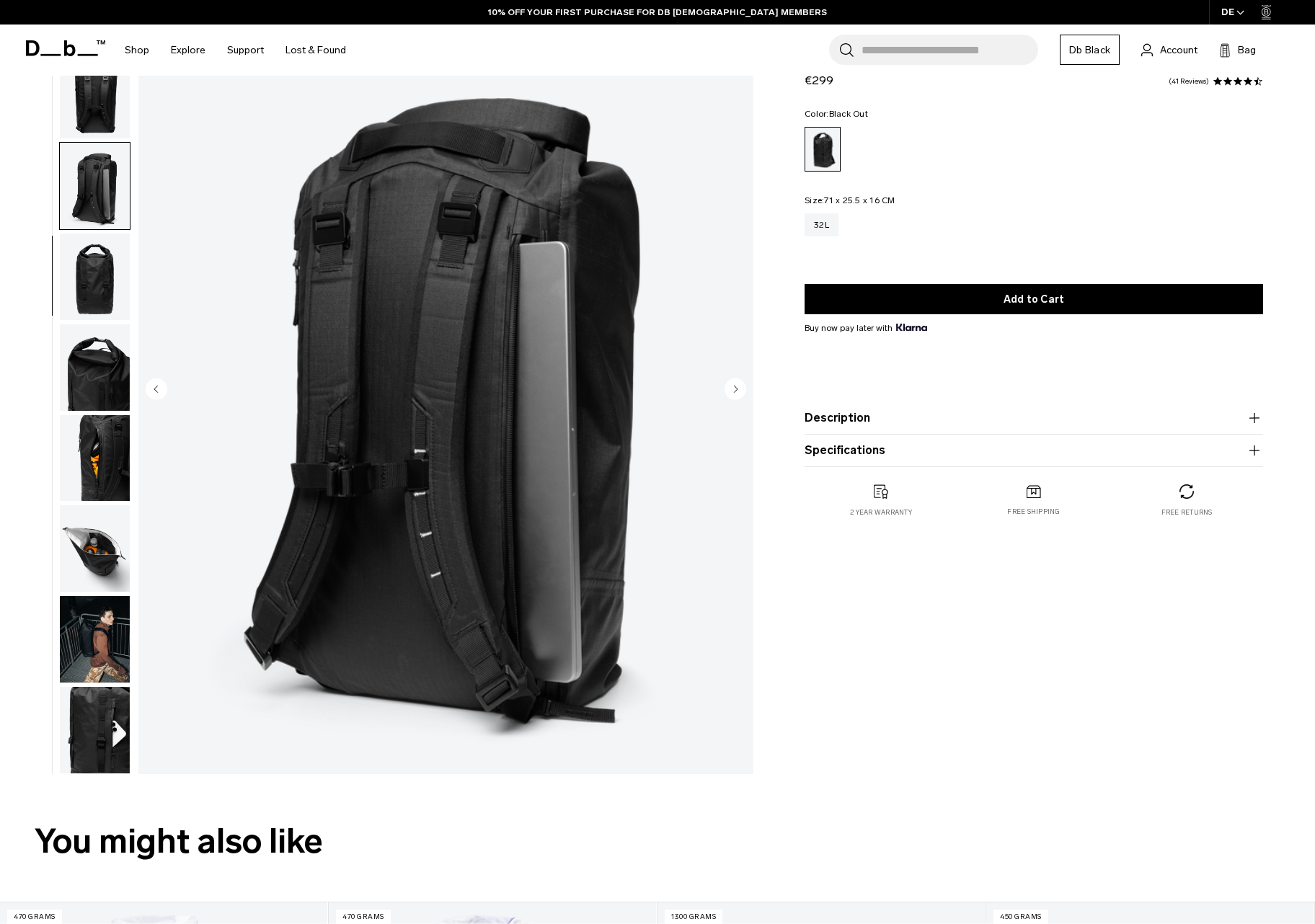
click at [105, 270] on img "button" at bounding box center [95, 277] width 70 height 87
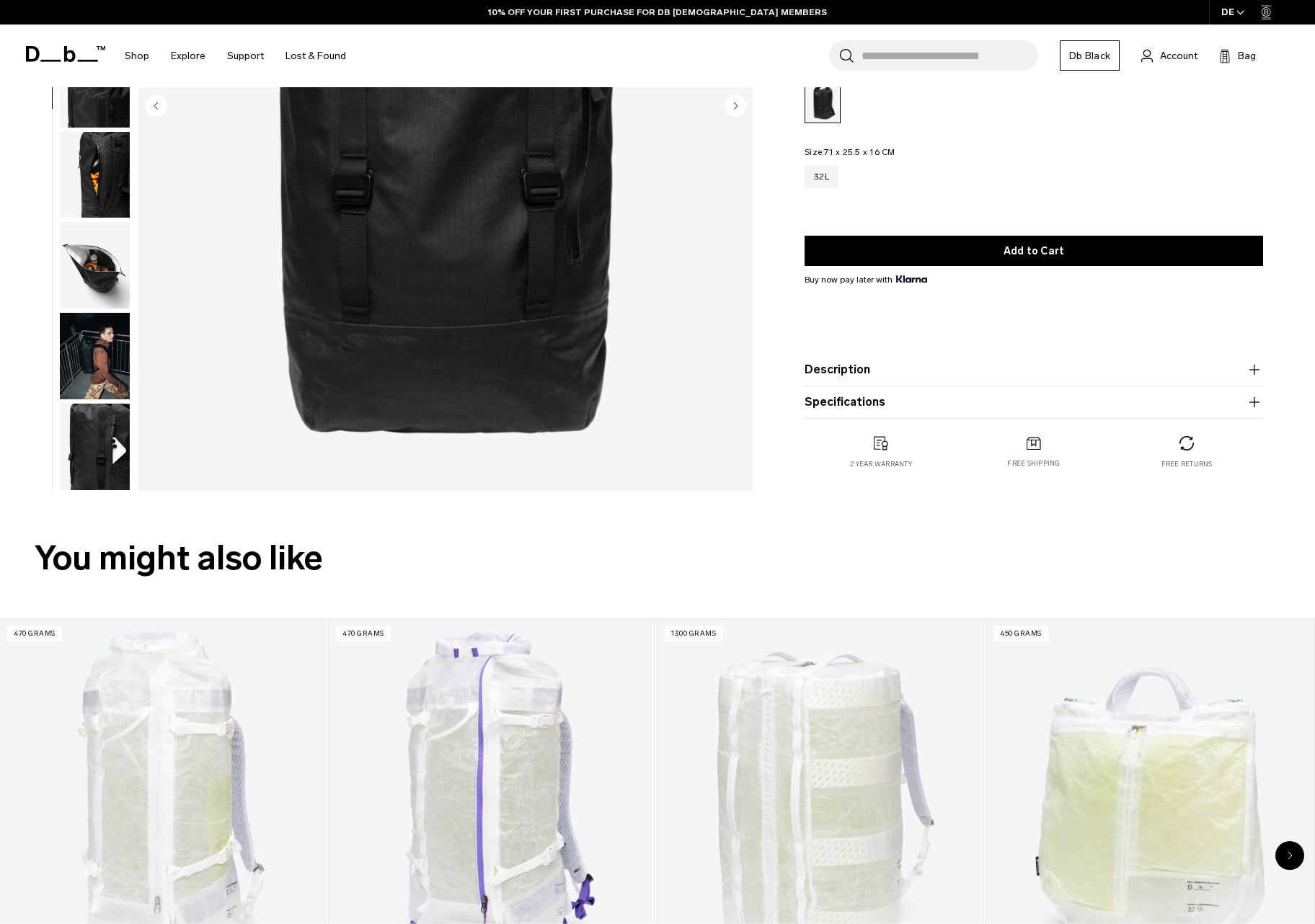
scroll to position [382, 0]
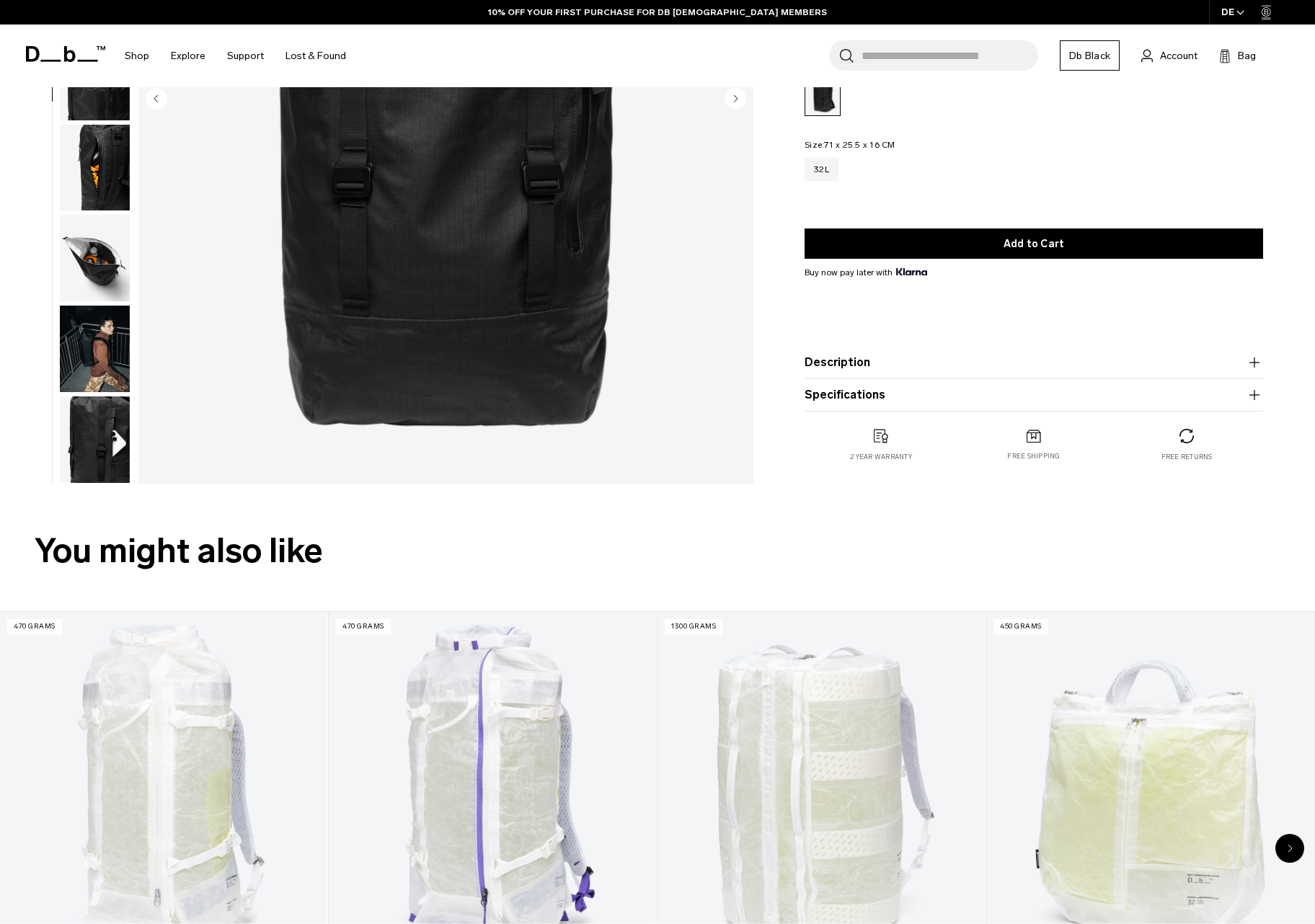
click at [93, 455] on img "button" at bounding box center [95, 440] width 70 height 87
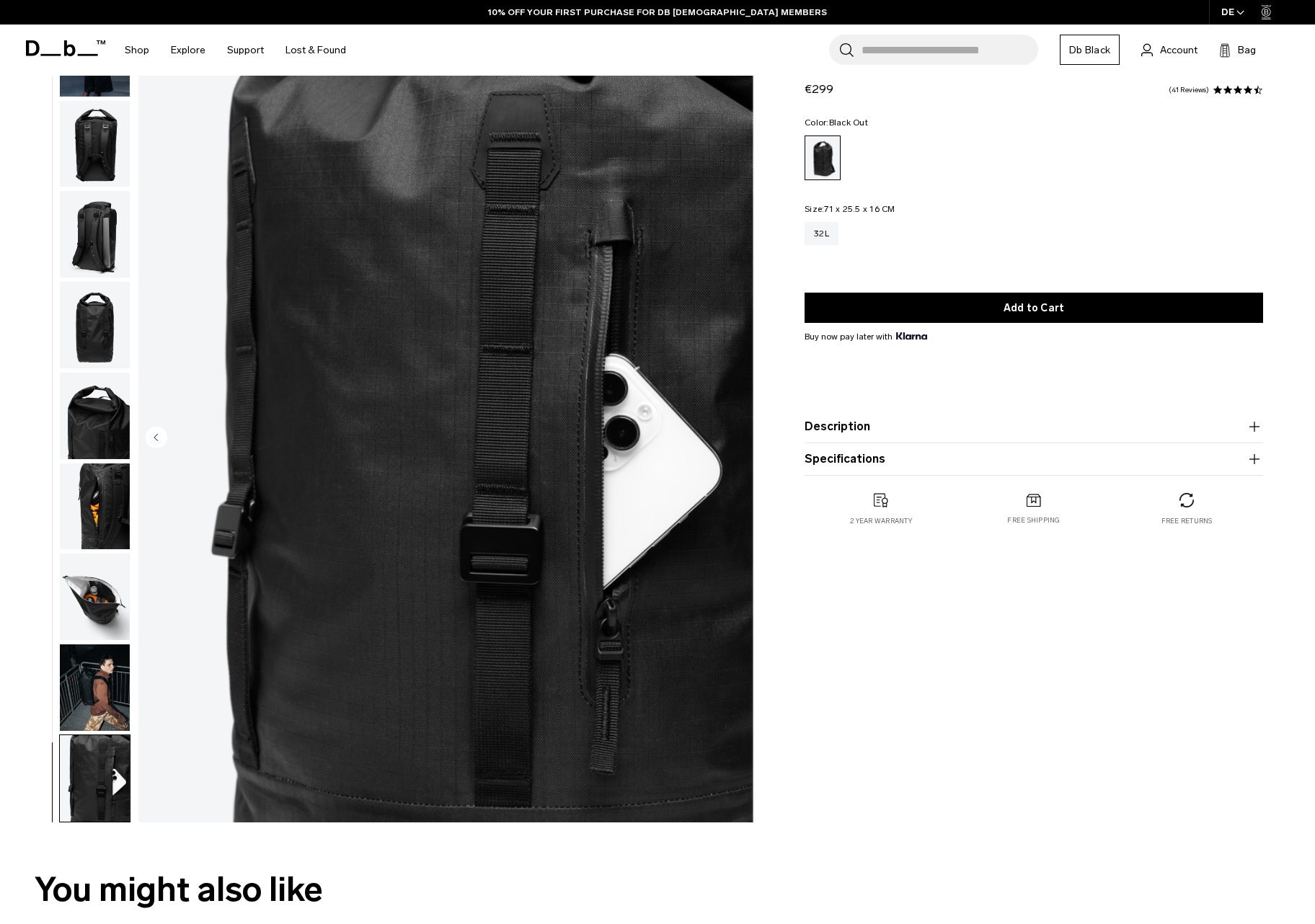
scroll to position [44, 0]
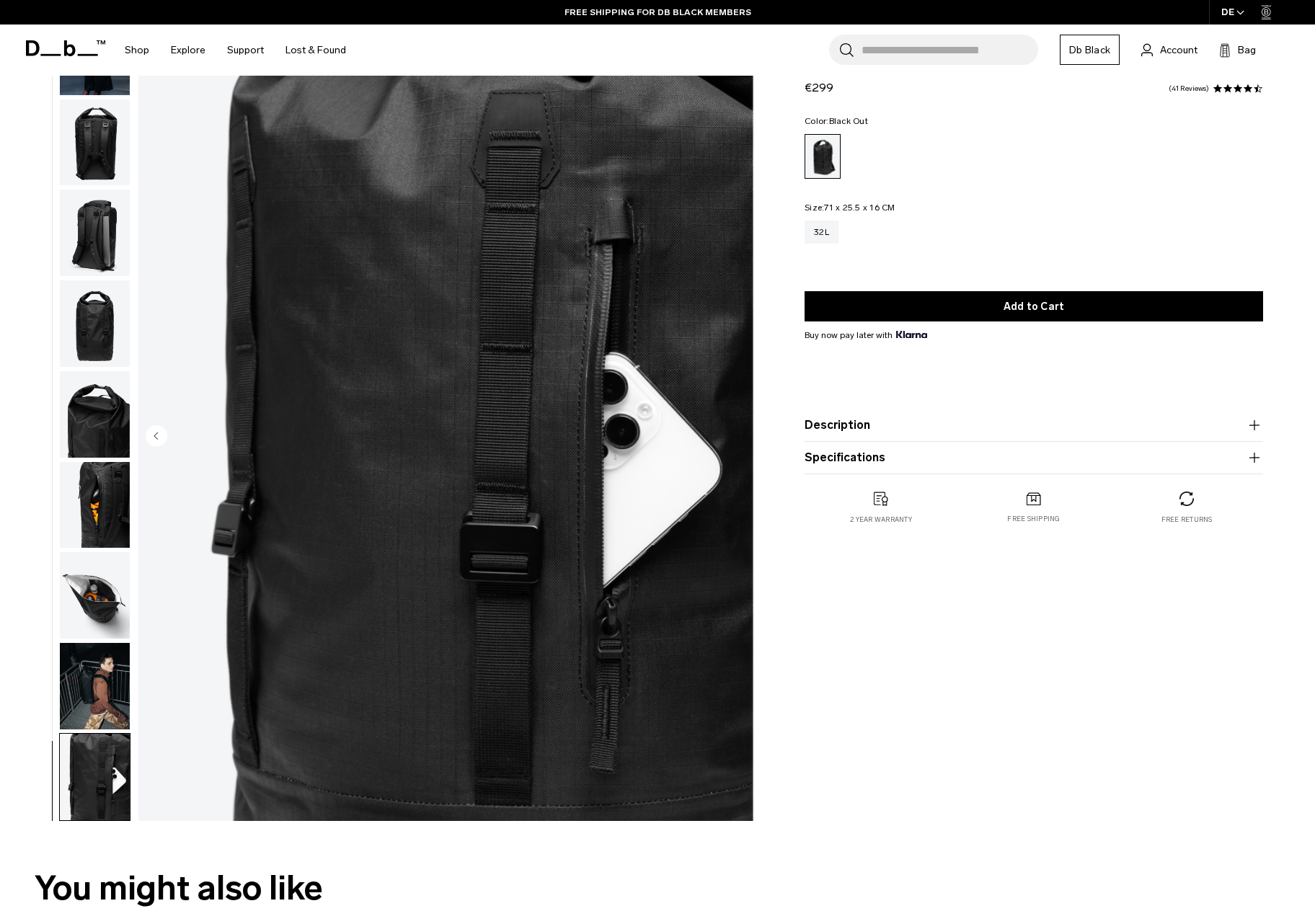
click at [98, 660] on img "button" at bounding box center [95, 686] width 70 height 87
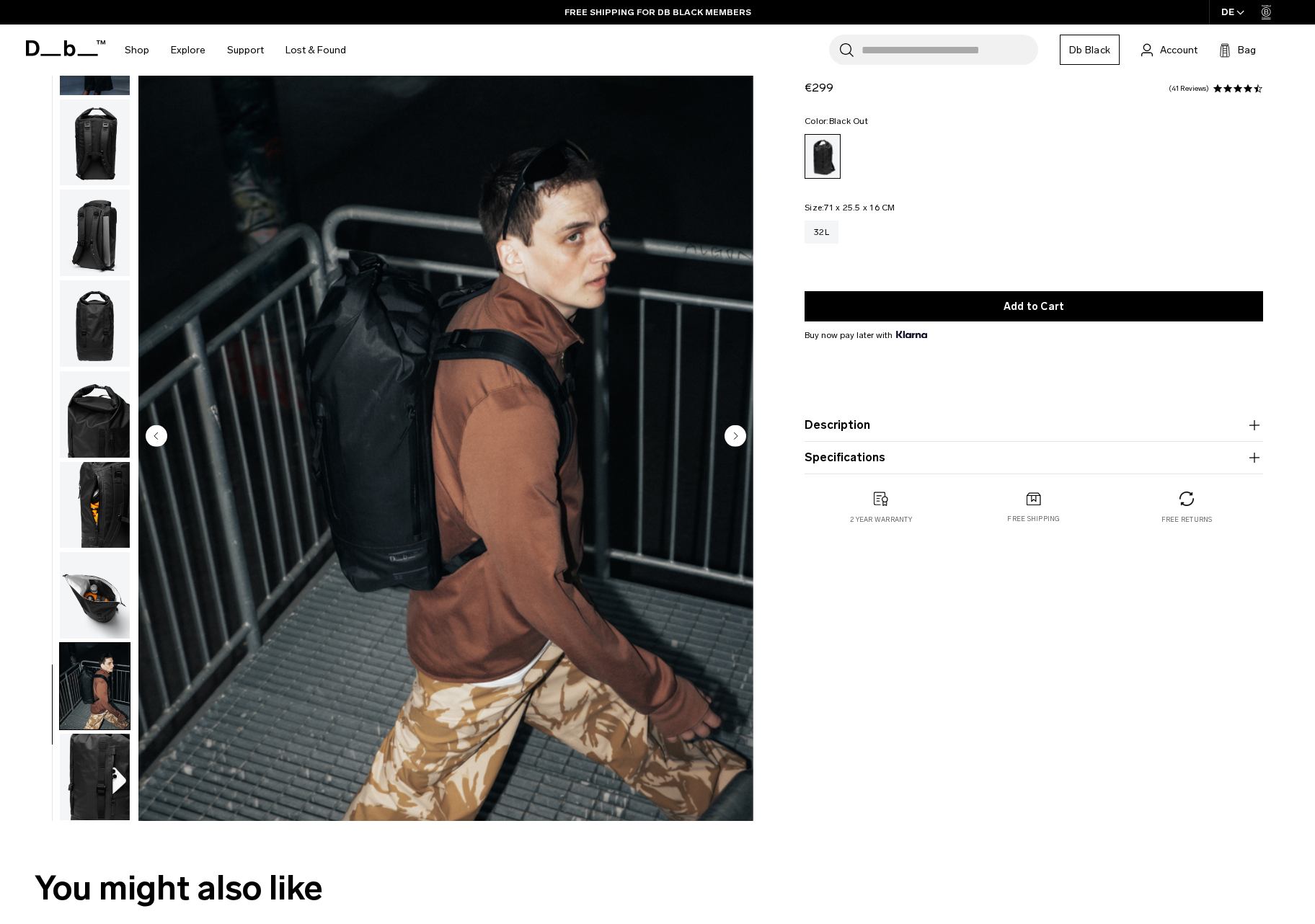
click at [93, 598] on img "button" at bounding box center [95, 596] width 70 height 87
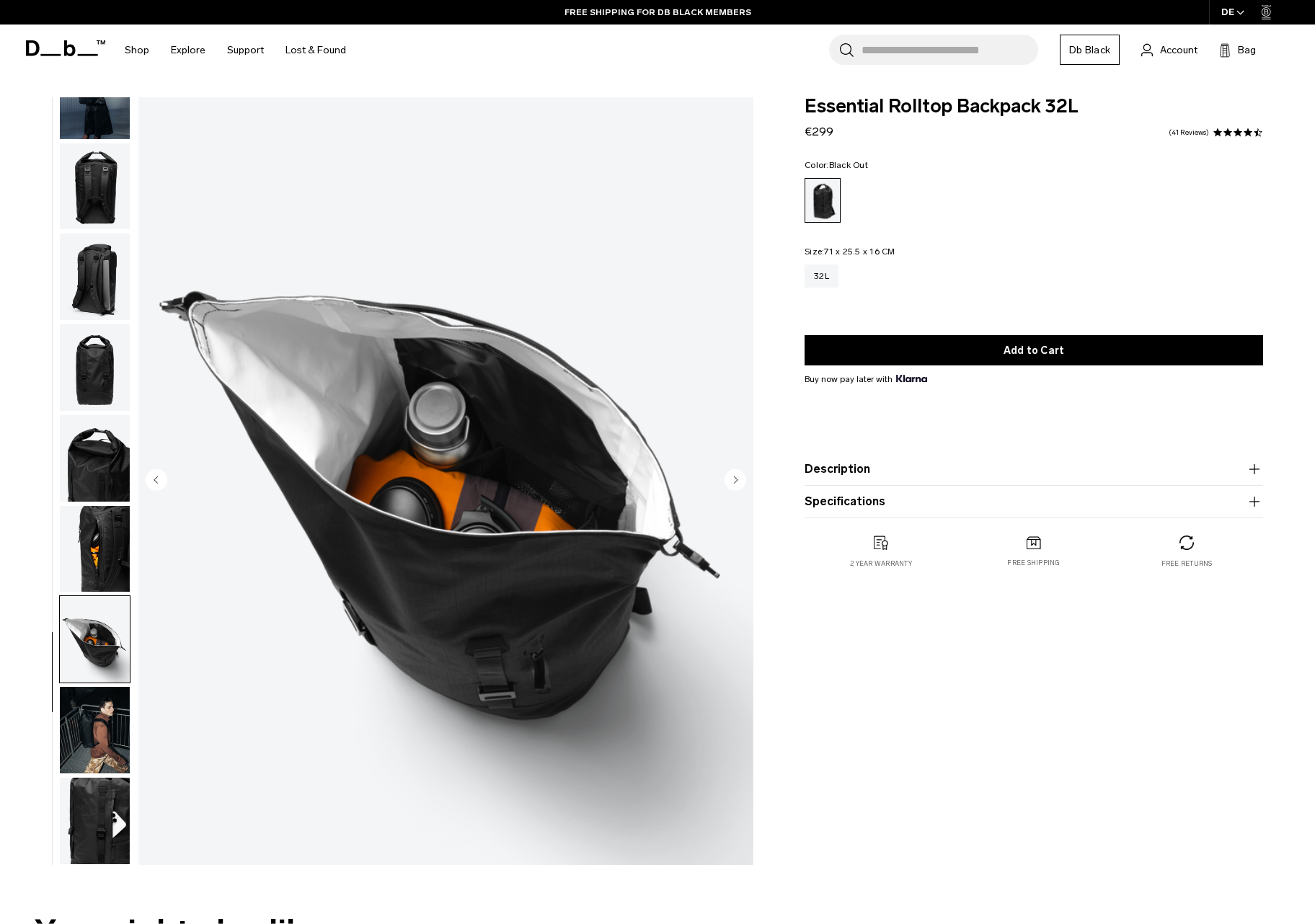
scroll to position [0, 0]
click at [86, 274] on img "button" at bounding box center [95, 277] width 70 height 87
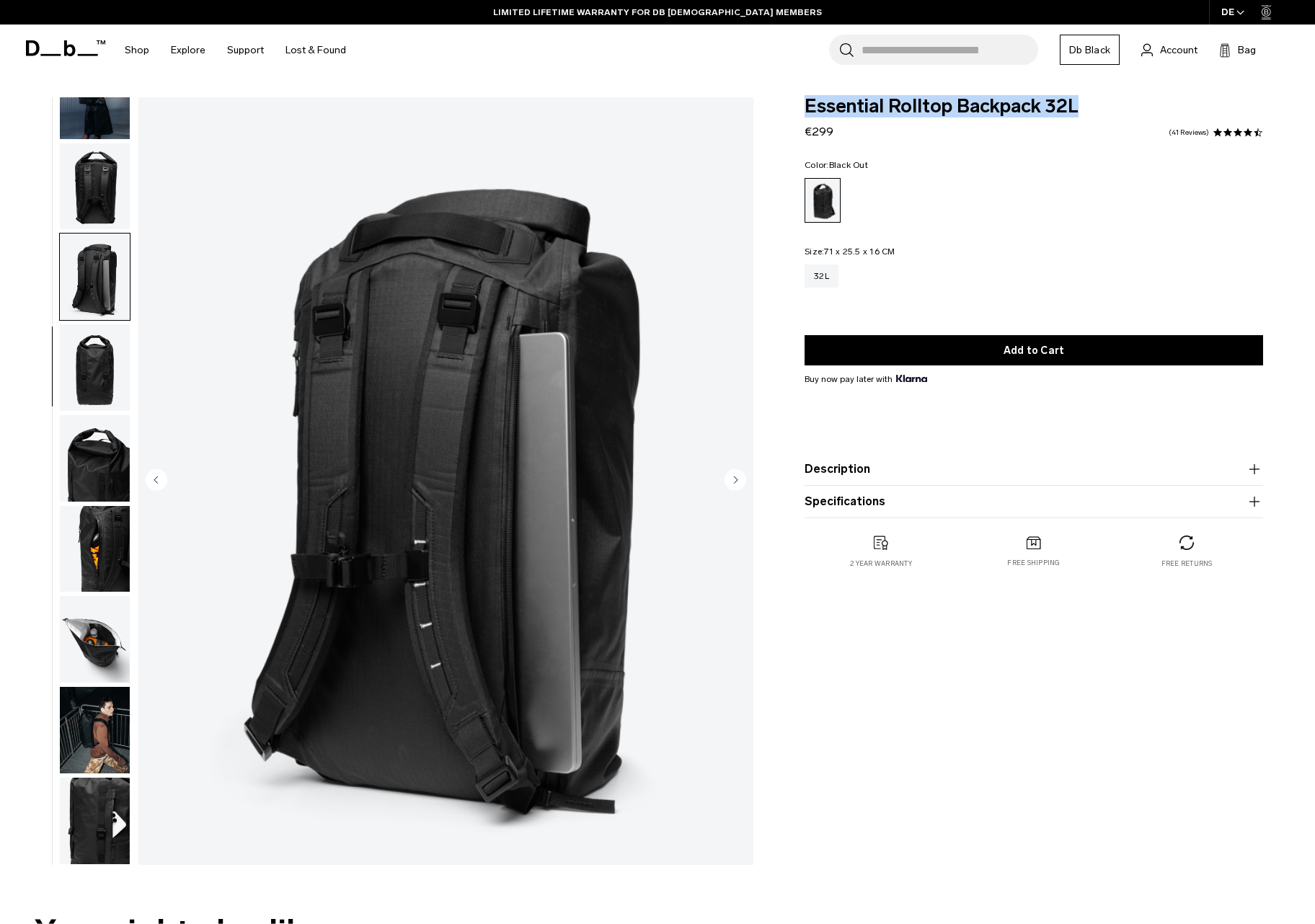
drag, startPoint x: 800, startPoint y: 103, endPoint x: 1089, endPoint y: 103, distance: 289.0
click at [1089, 103] on div "Essential Rolltop Backpack 32L €299 4.3 star rating 41 Reviews Color: Black Out…" at bounding box center [1033, 348] width 545 height 501
copy span "Essential Rolltop Backpack 32L"
